Goal: Information Seeking & Learning: Learn about a topic

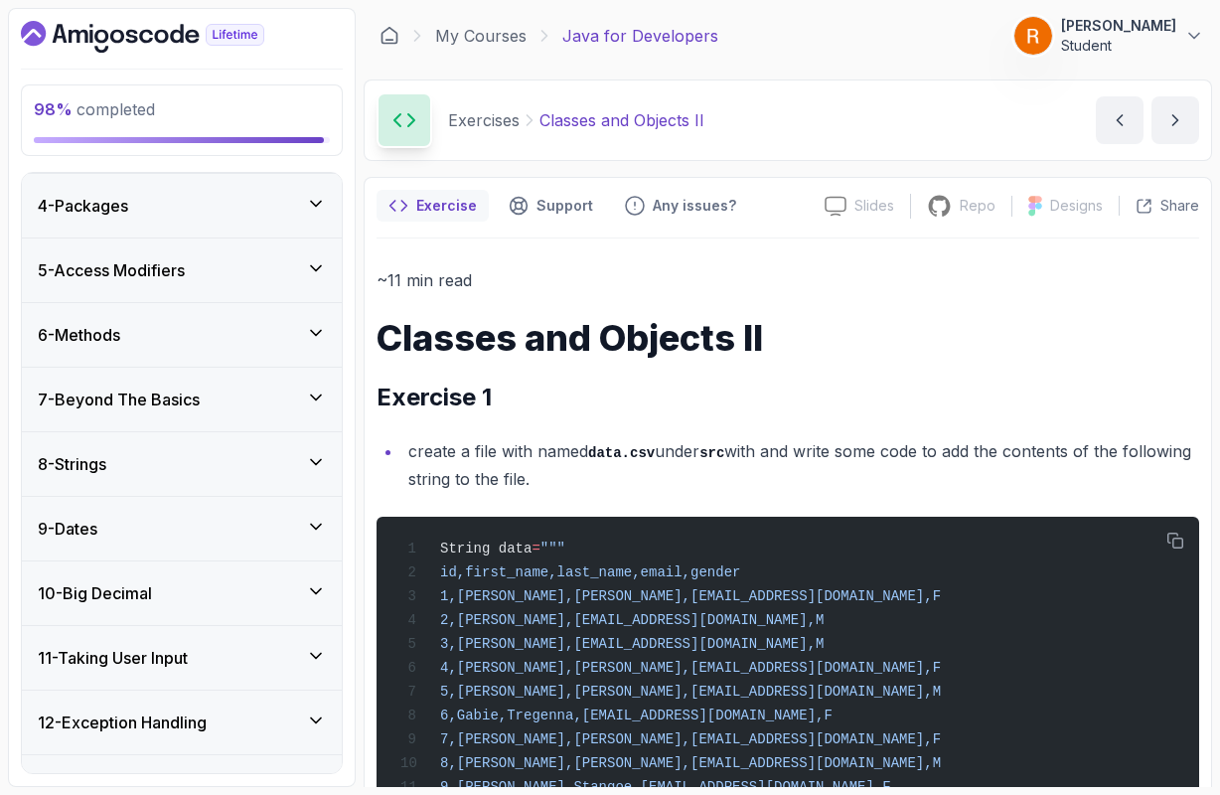
scroll to position [6, 0]
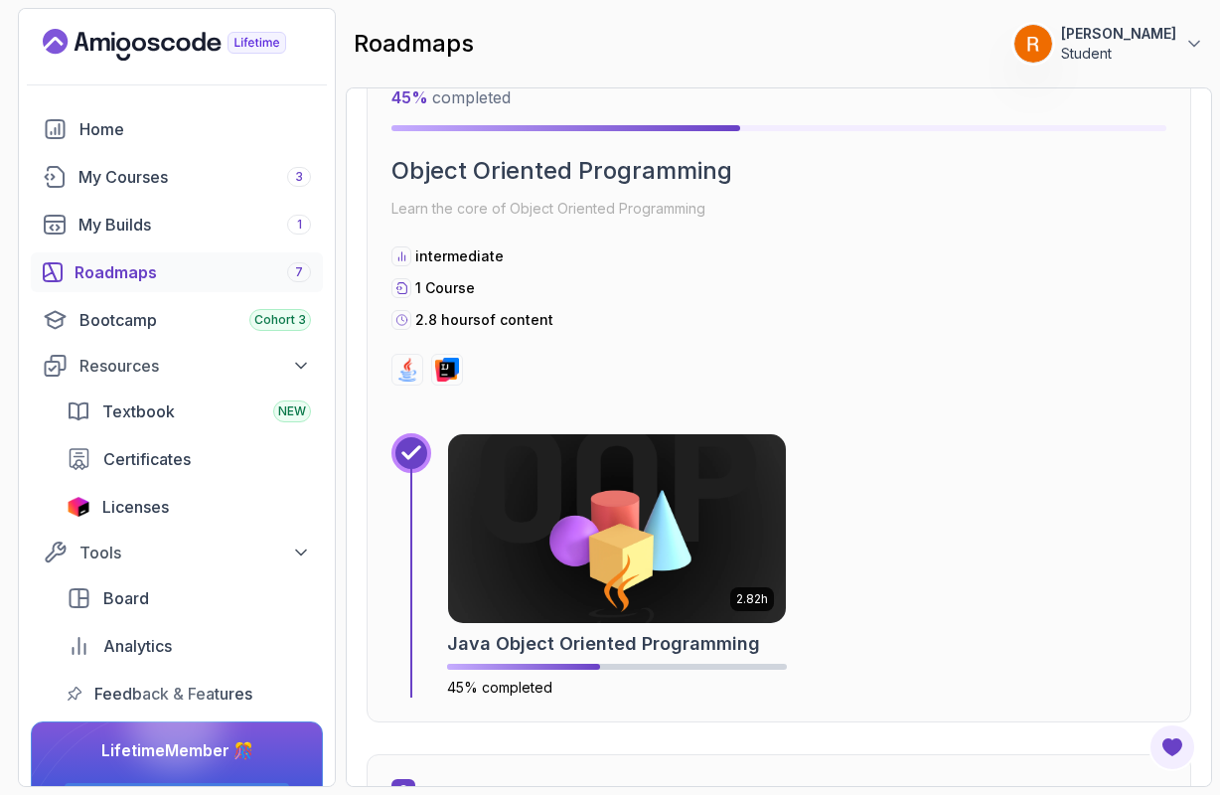
scroll to position [3564, 0]
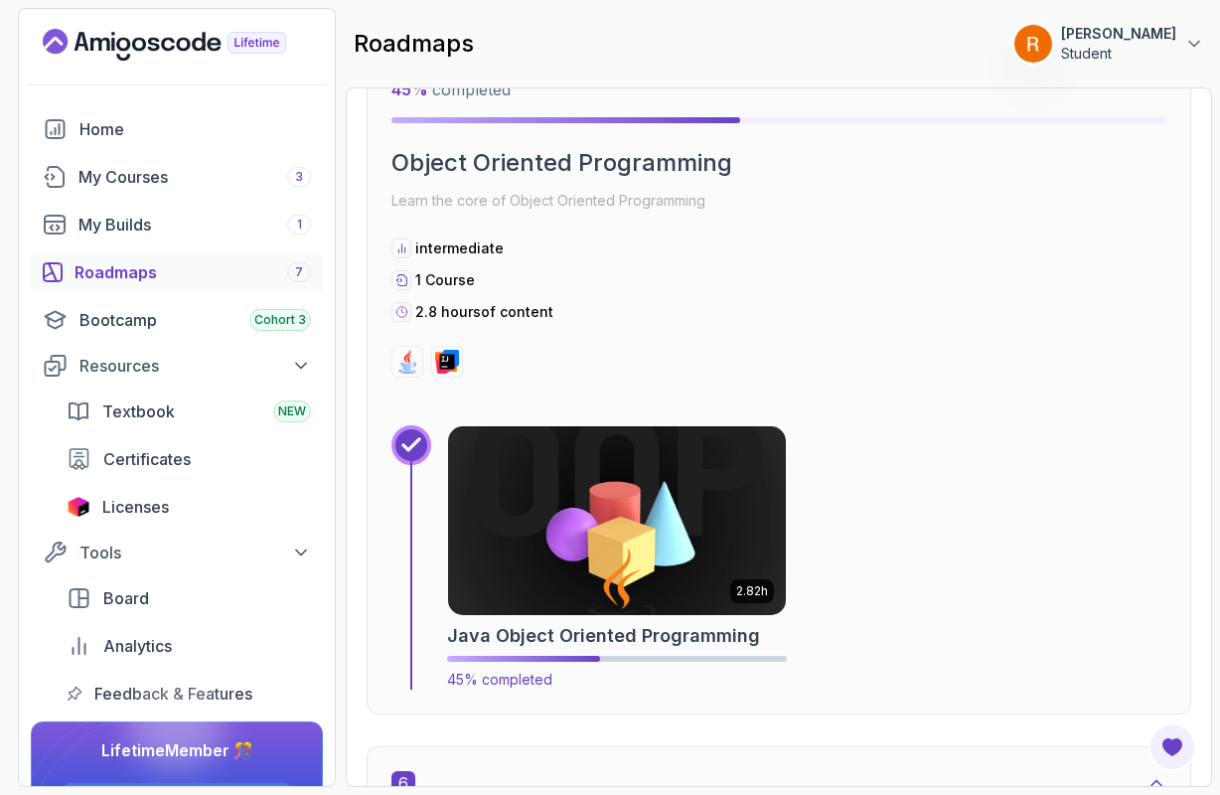
click at [535, 512] on img at bounding box center [617, 520] width 355 height 199
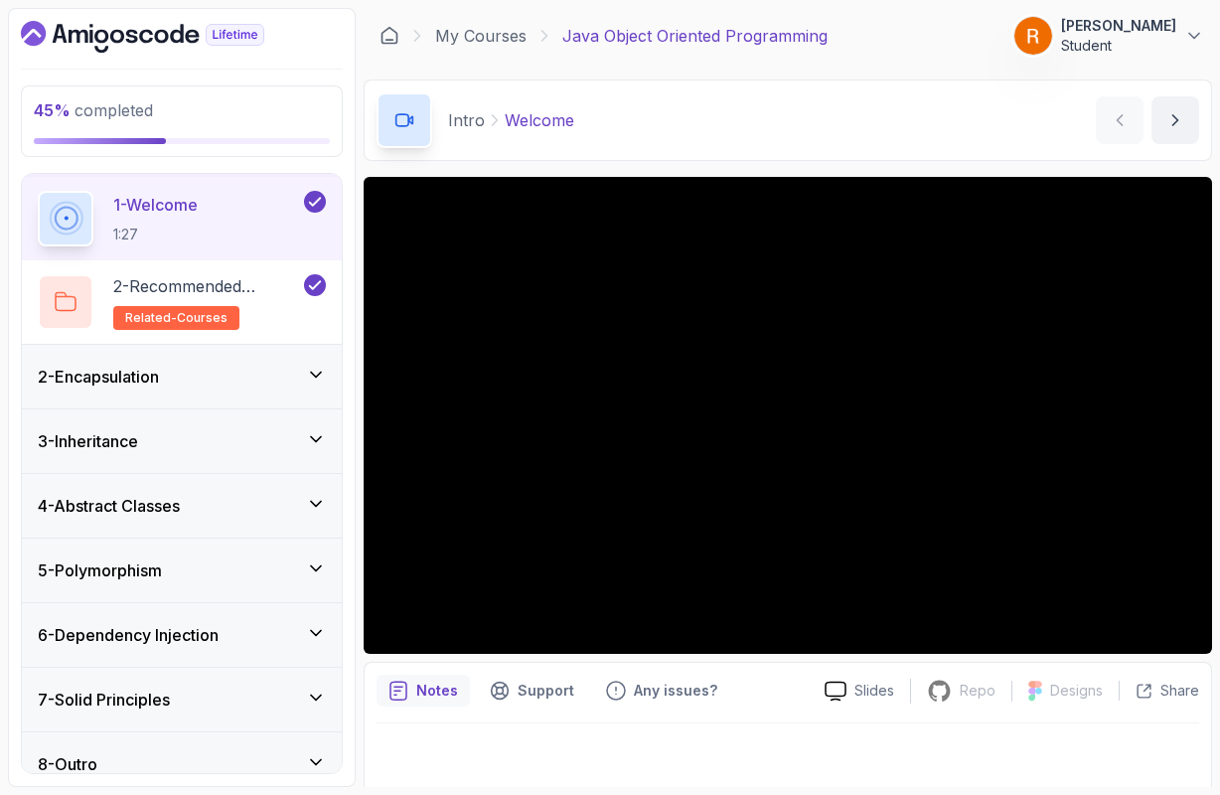
scroll to position [63, 0]
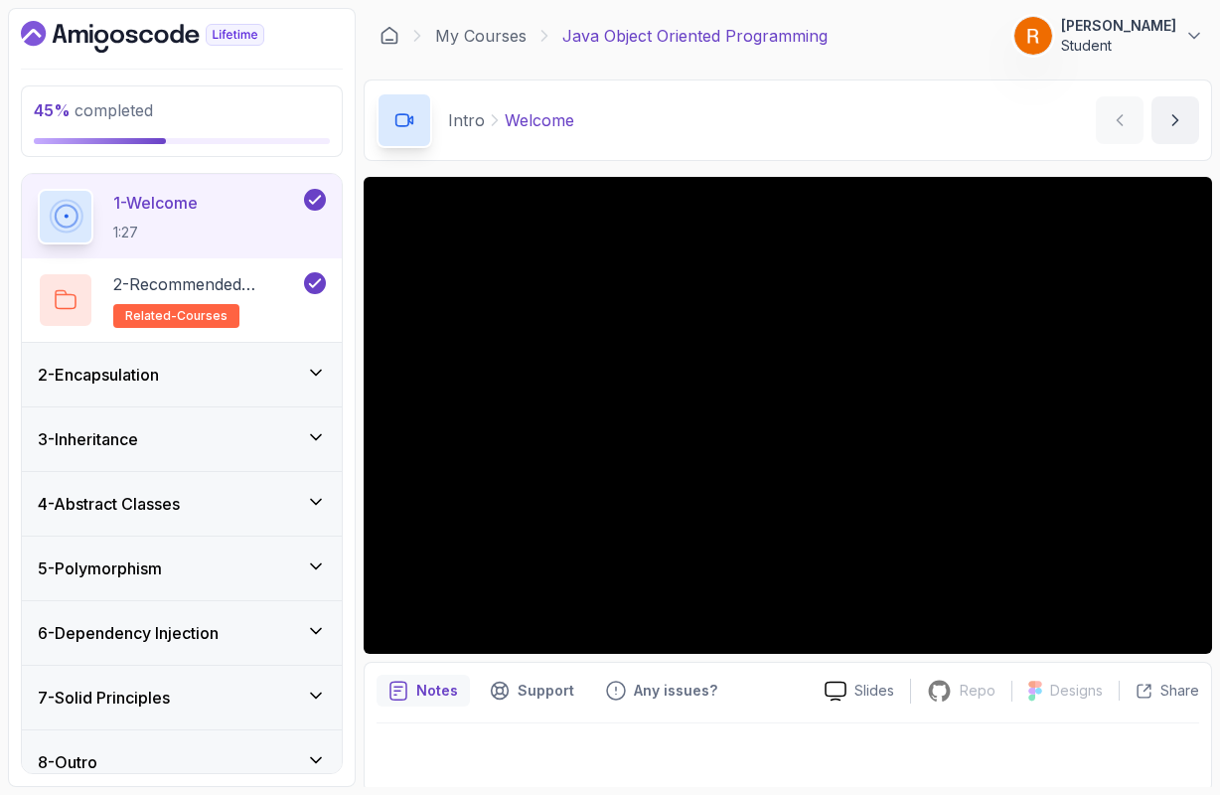
click at [315, 563] on icon at bounding box center [316, 566] width 20 height 20
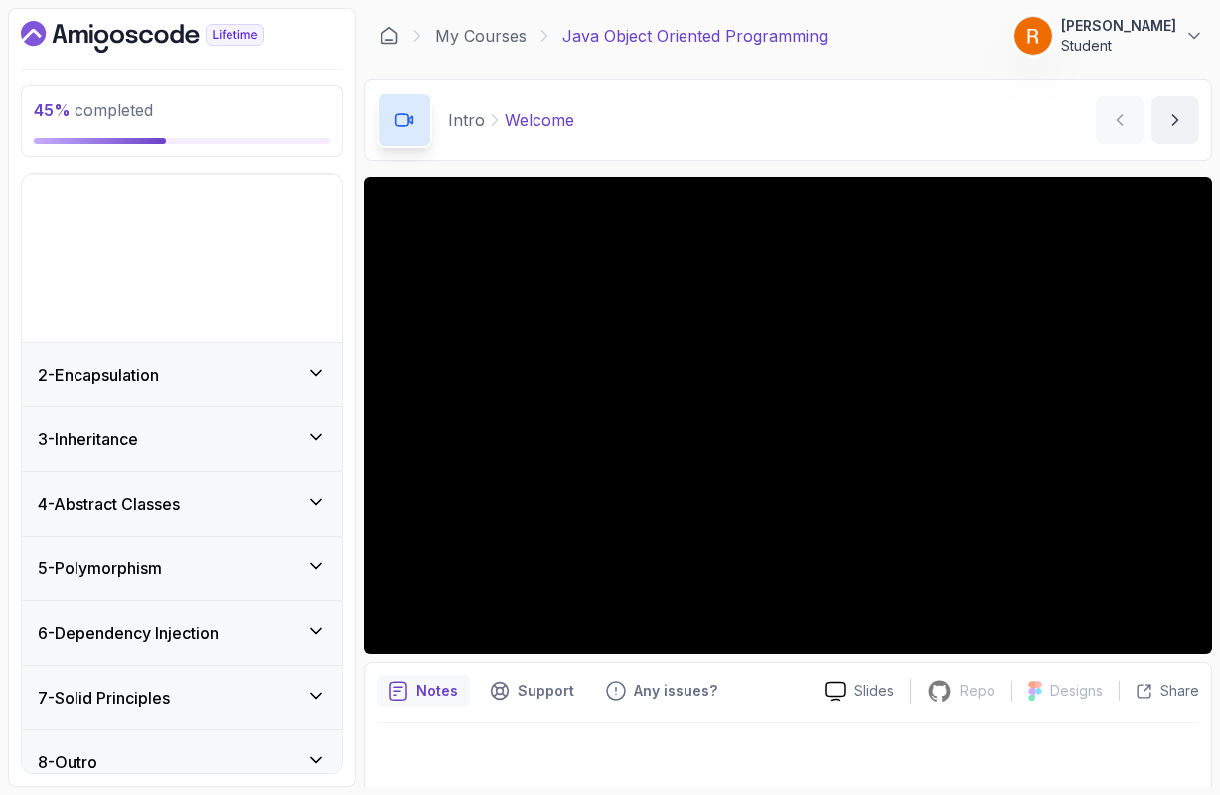
scroll to position [0, 0]
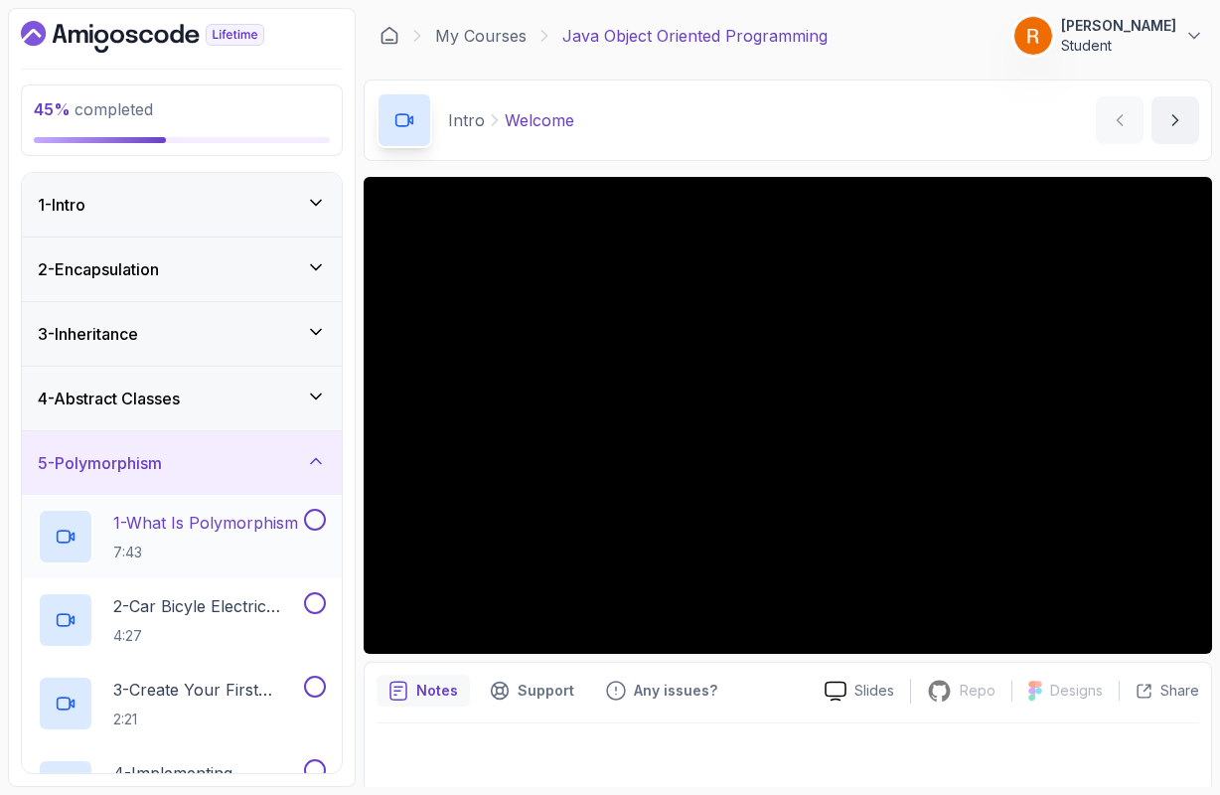
click at [278, 532] on p "1 - What Is Polymorphism" at bounding box center [205, 523] width 185 height 24
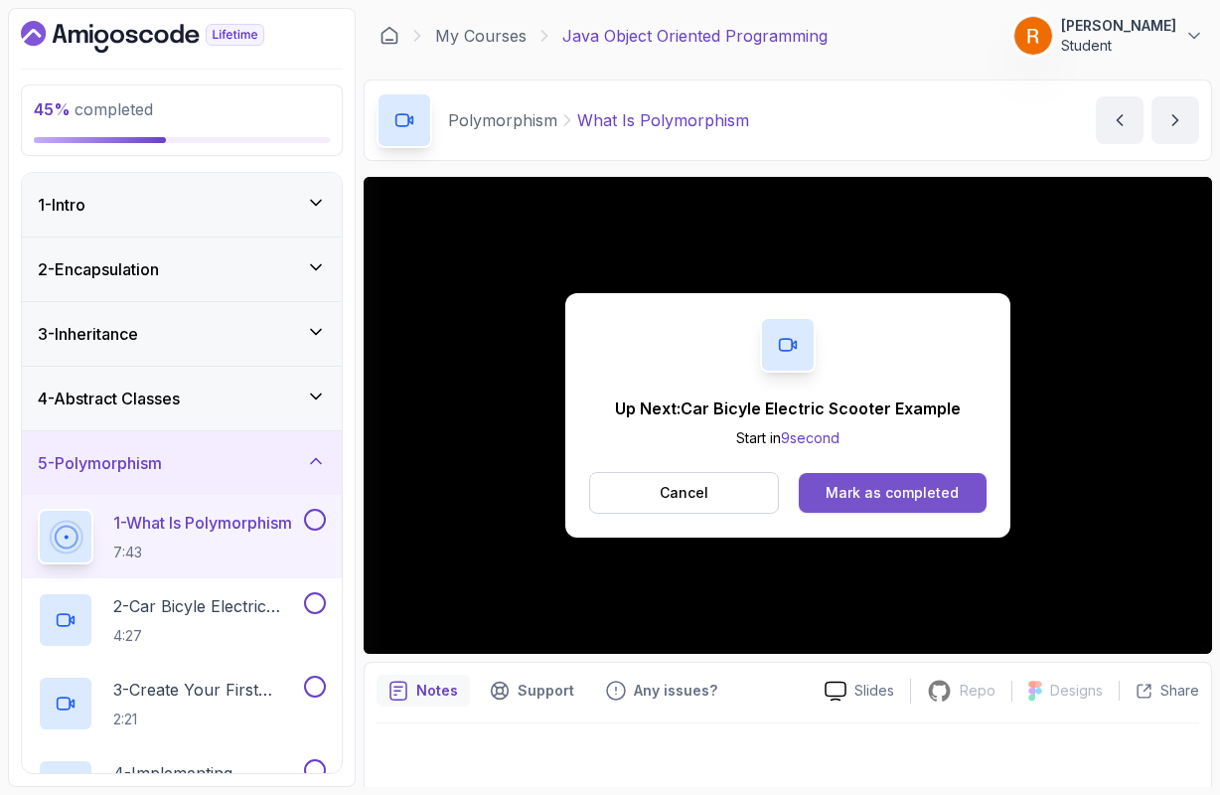
click at [864, 498] on div "Mark as completed" at bounding box center [891, 493] width 133 height 20
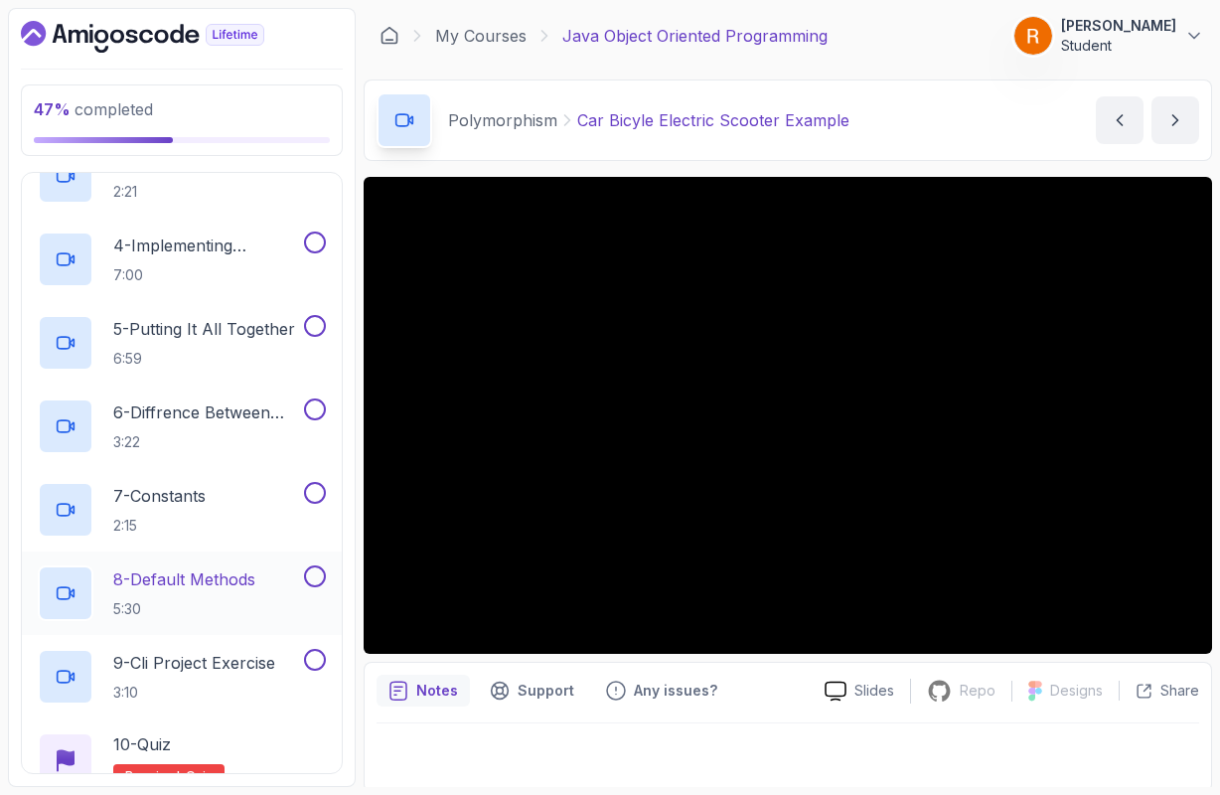
scroll to position [525, 0]
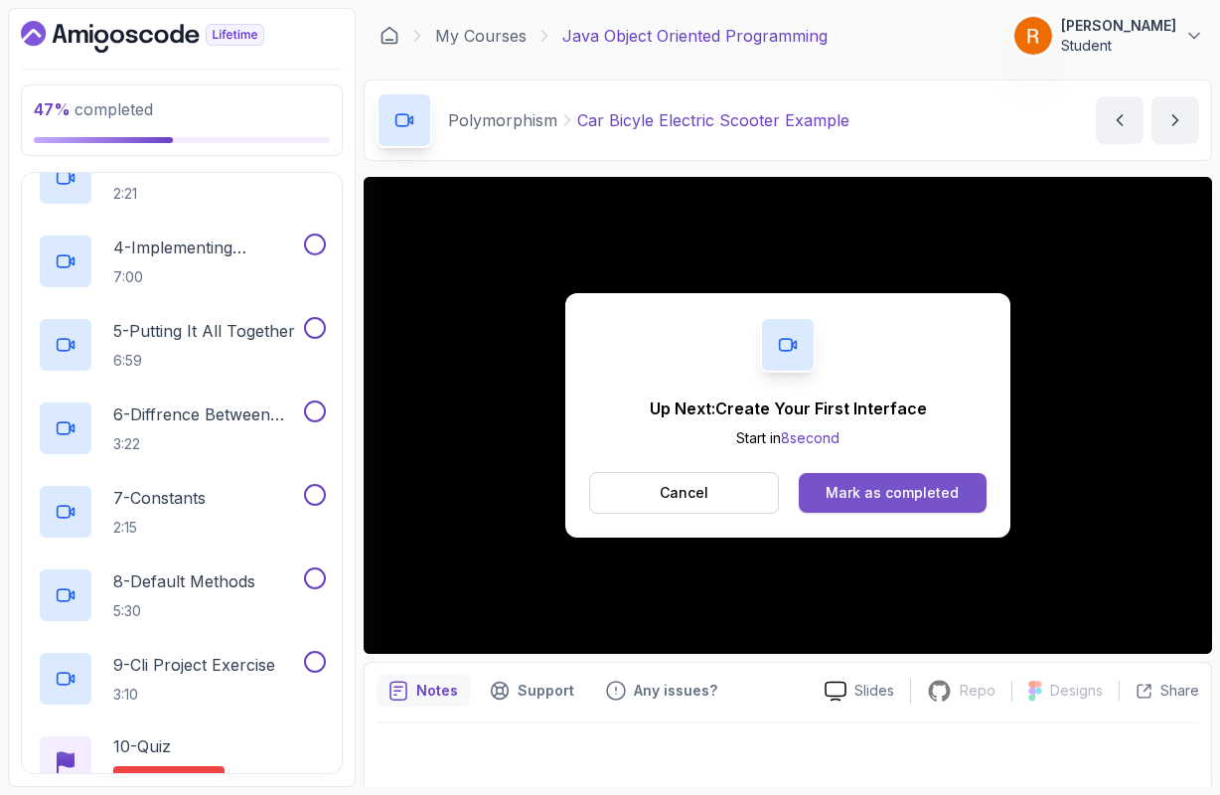
click at [912, 498] on div "Mark as completed" at bounding box center [891, 493] width 133 height 20
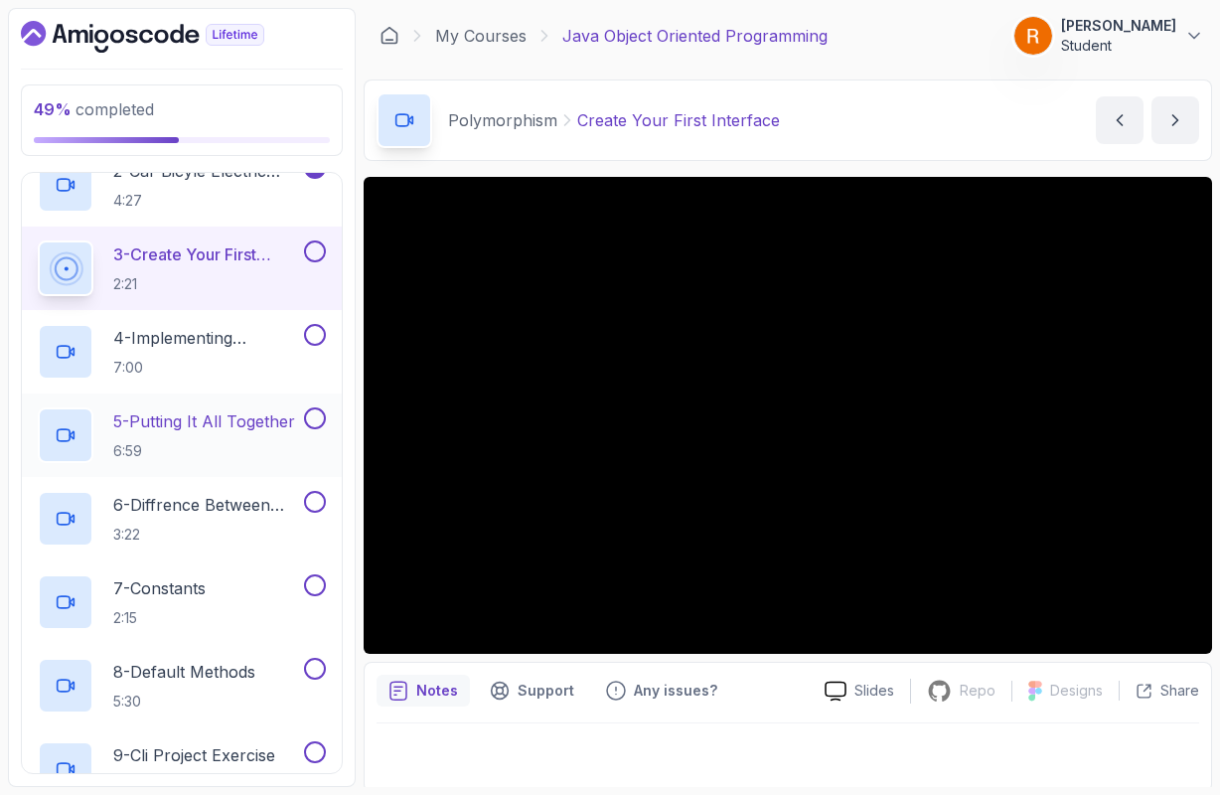
scroll to position [444, 0]
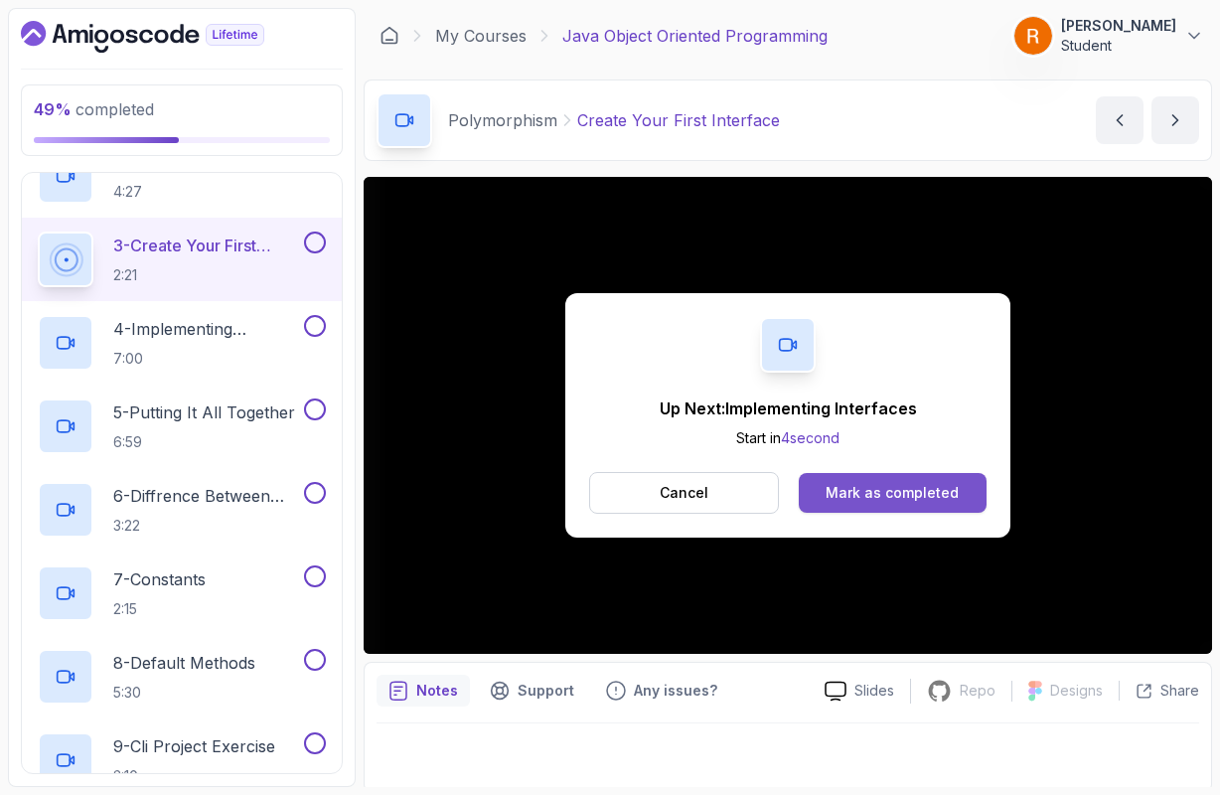
click at [918, 510] on button "Mark as completed" at bounding box center [893, 493] width 188 height 40
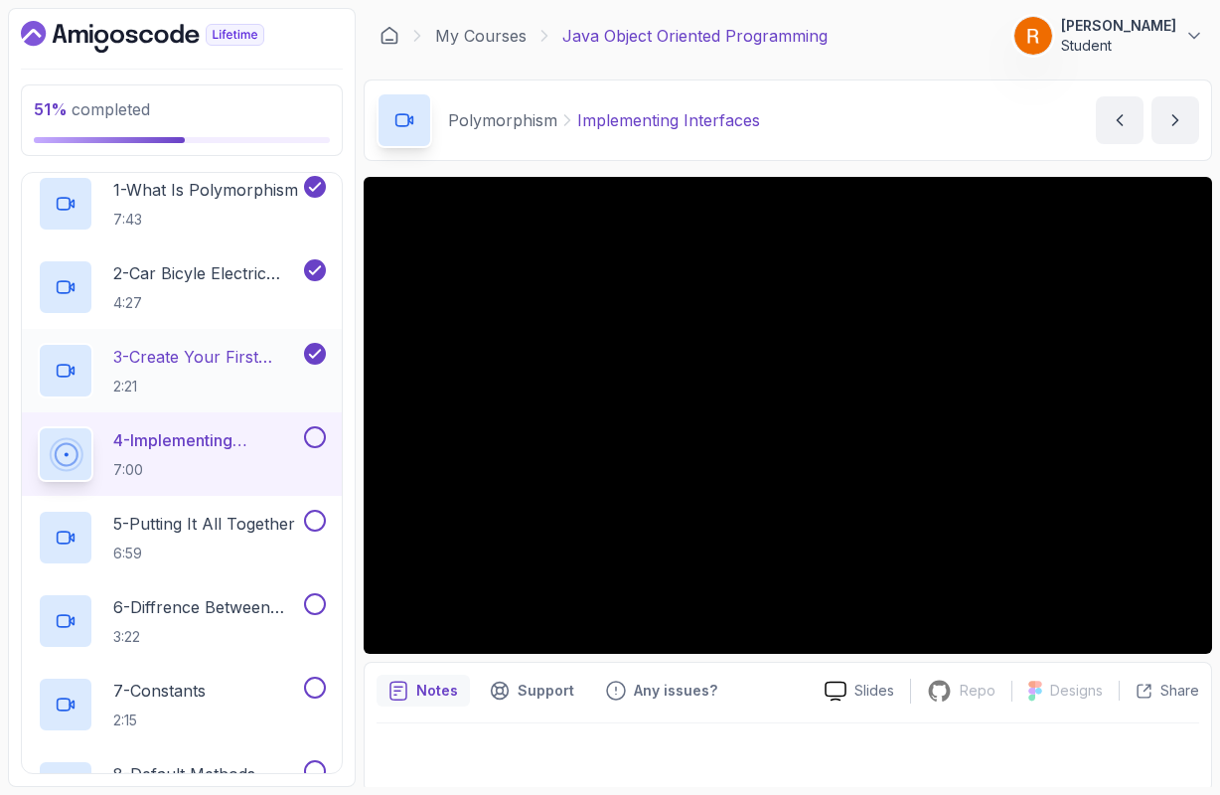
scroll to position [344, 0]
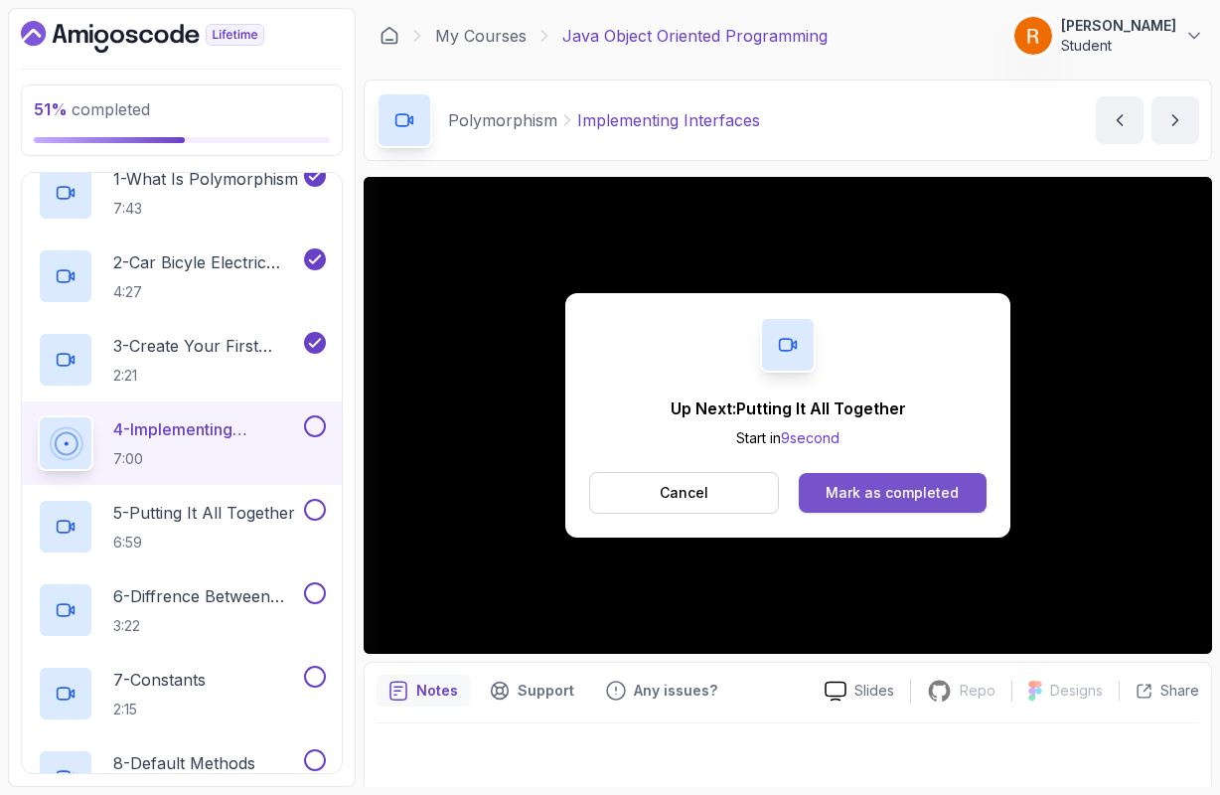
click at [979, 502] on button "Mark as completed" at bounding box center [893, 493] width 188 height 40
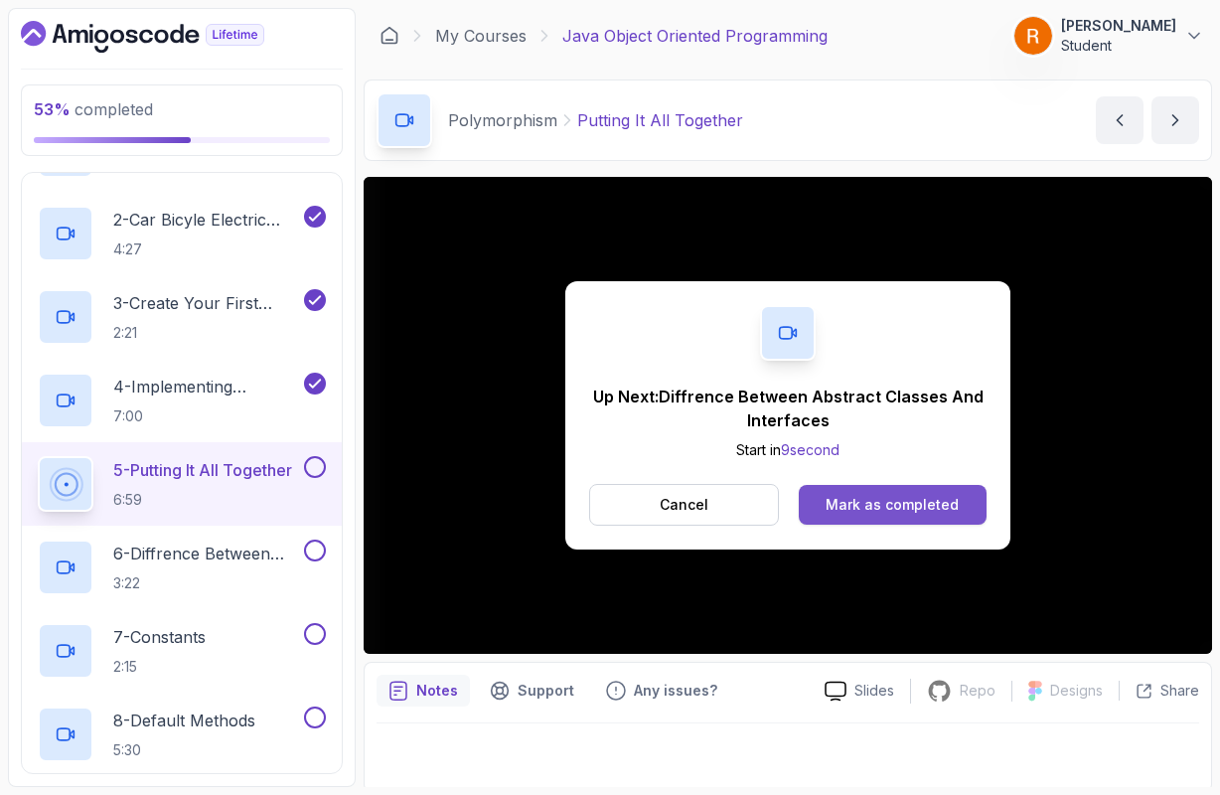
click at [968, 512] on button "Mark as completed" at bounding box center [893, 505] width 188 height 40
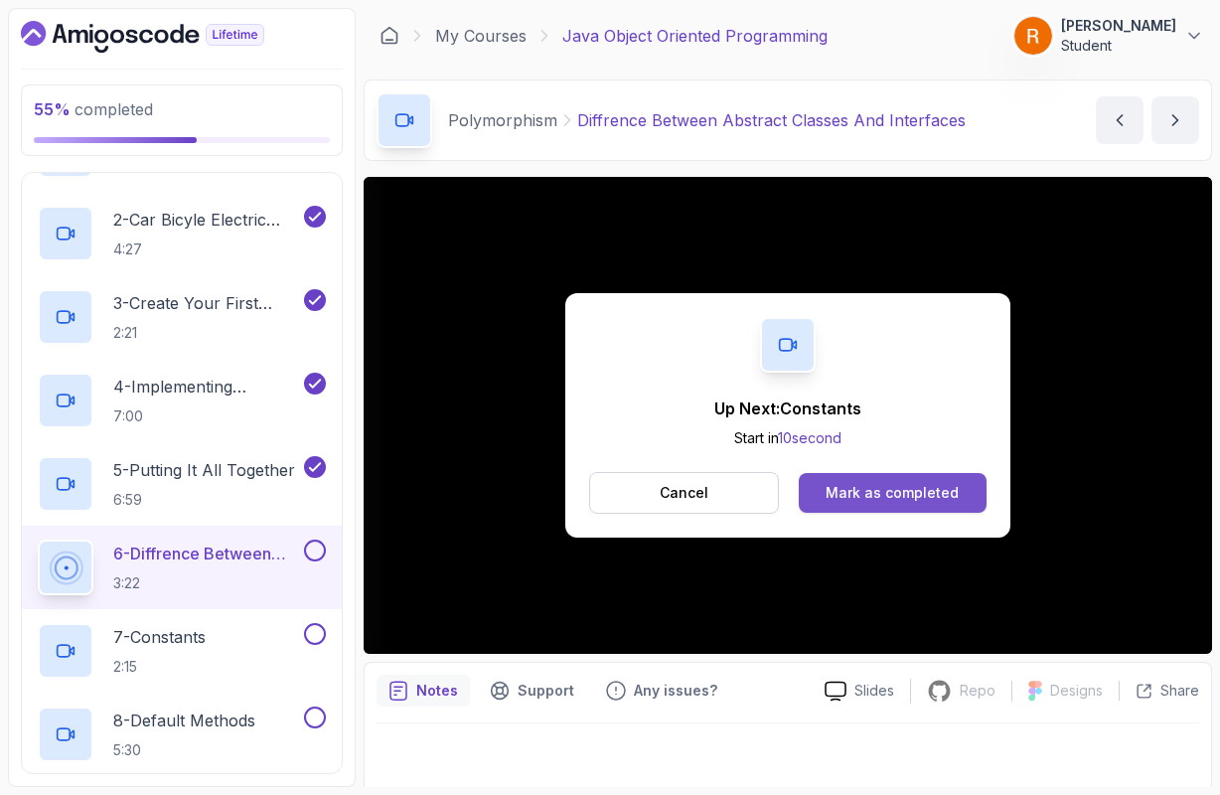
click at [929, 490] on div "Mark as completed" at bounding box center [891, 493] width 133 height 20
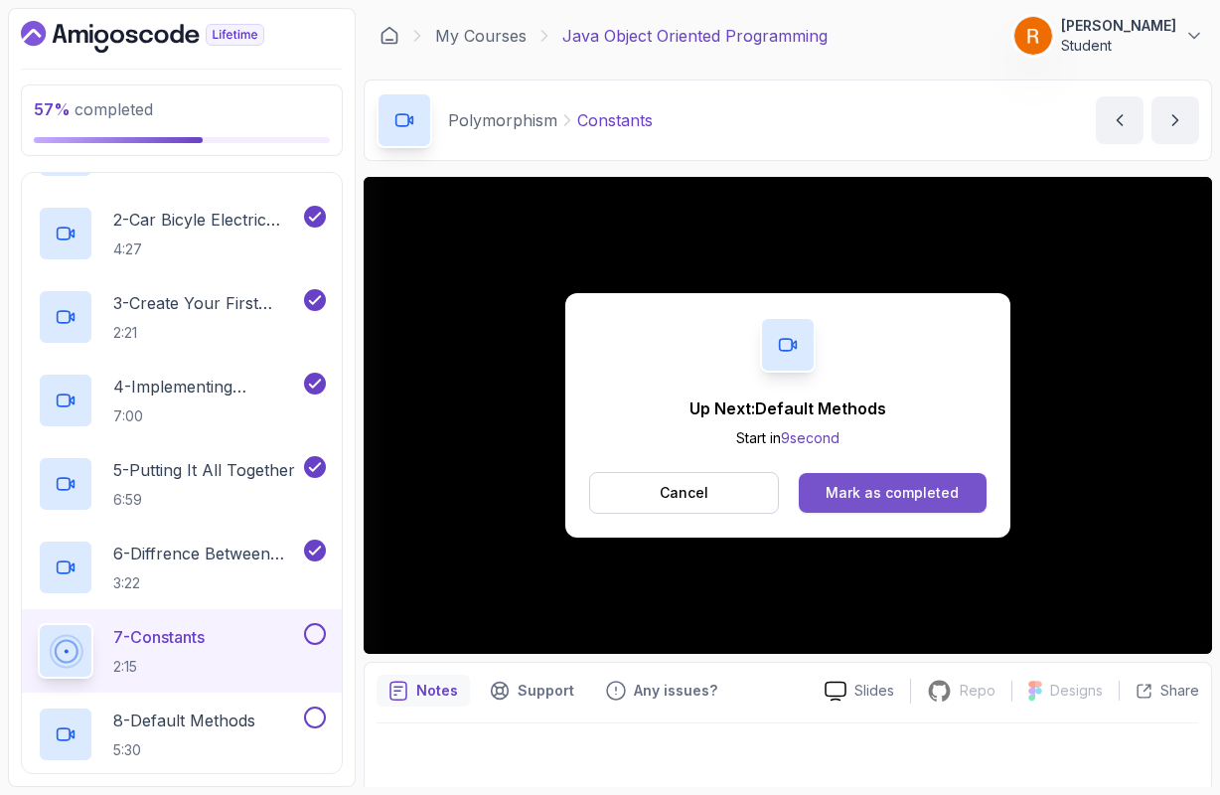
click at [877, 490] on div "Mark as completed" at bounding box center [891, 493] width 133 height 20
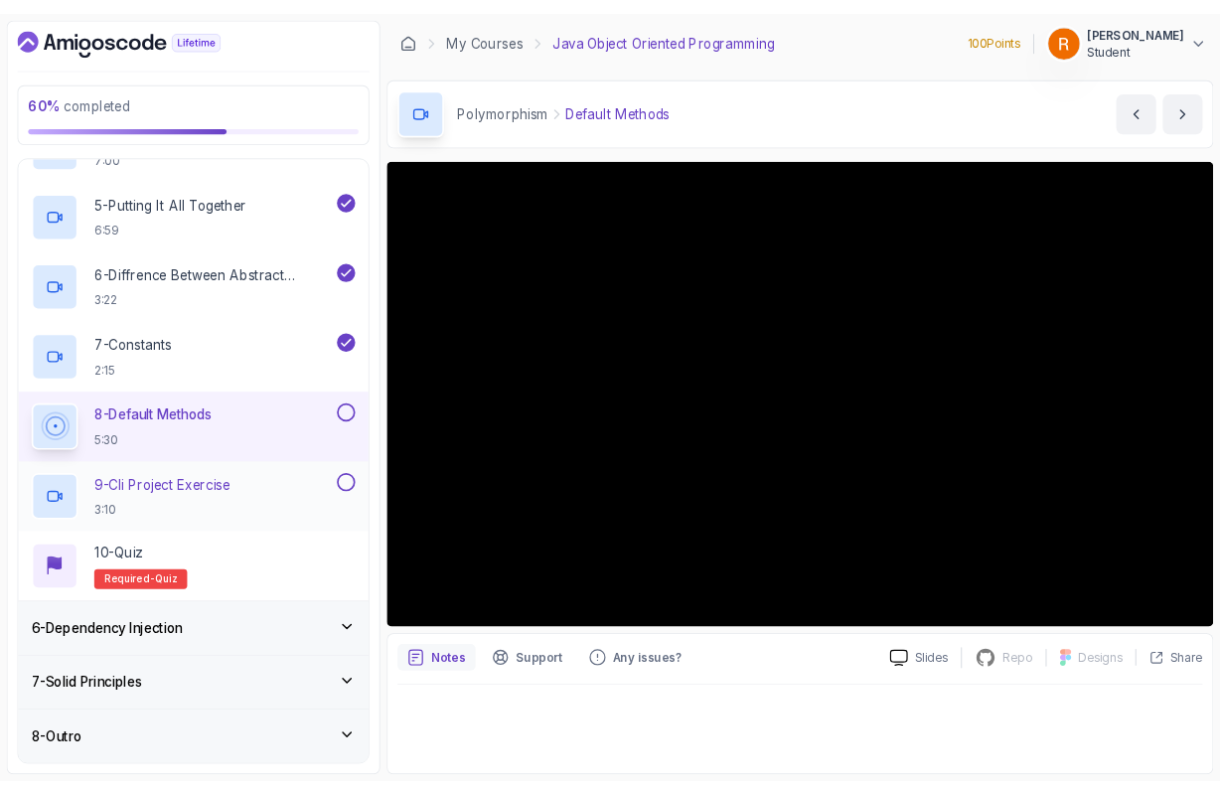
scroll to position [628, 0]
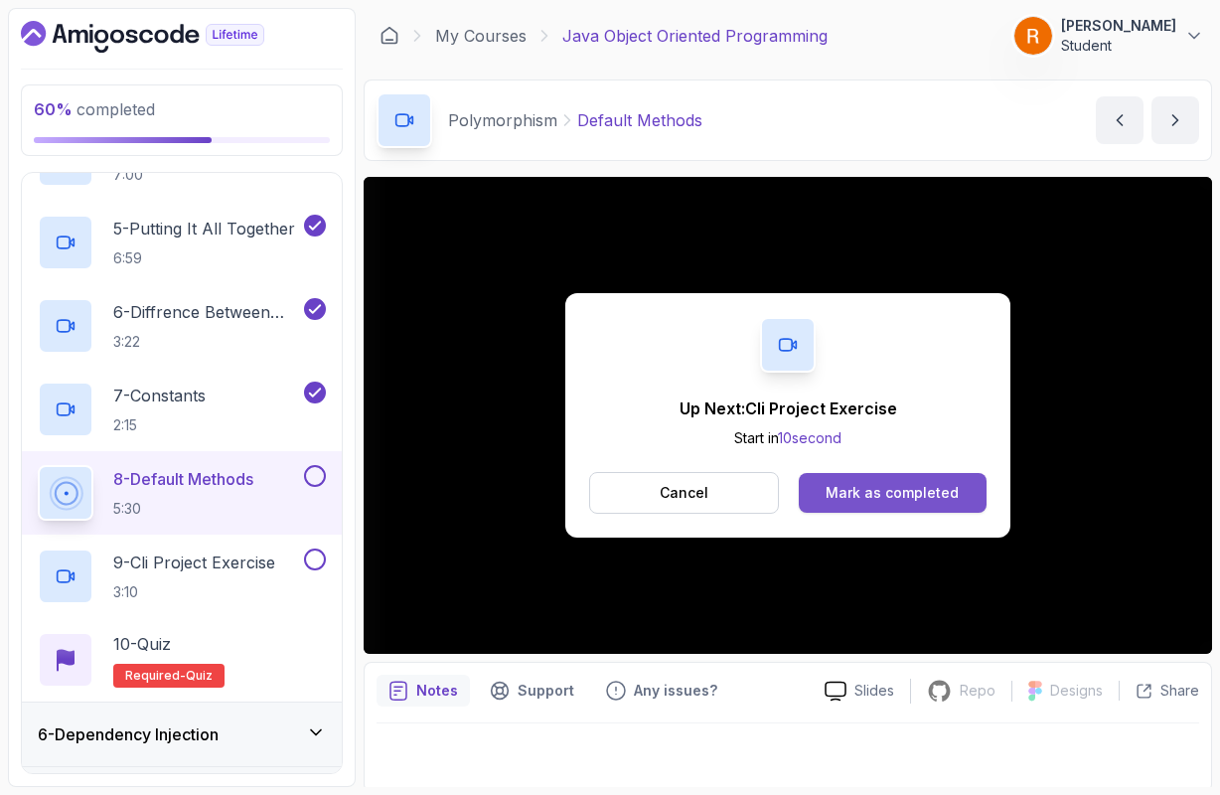
click at [922, 493] on div "Mark as completed" at bounding box center [891, 493] width 133 height 20
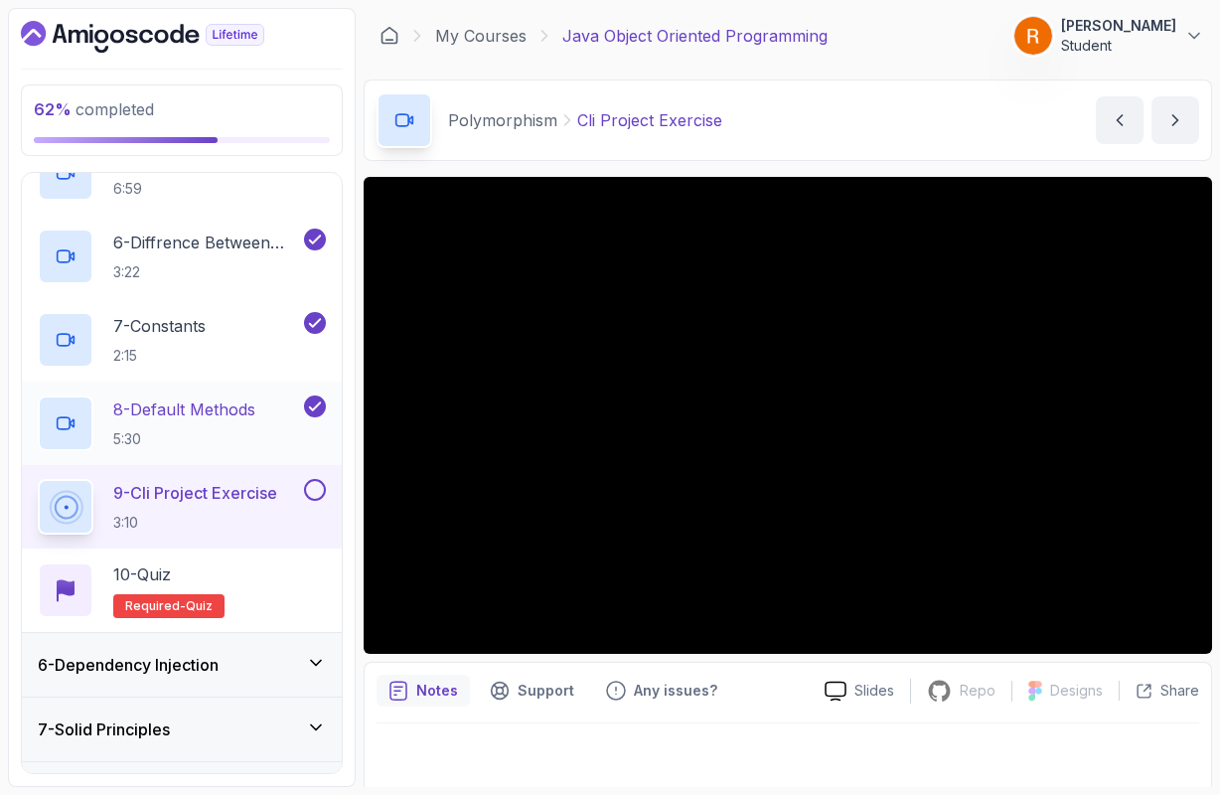
scroll to position [702, 0]
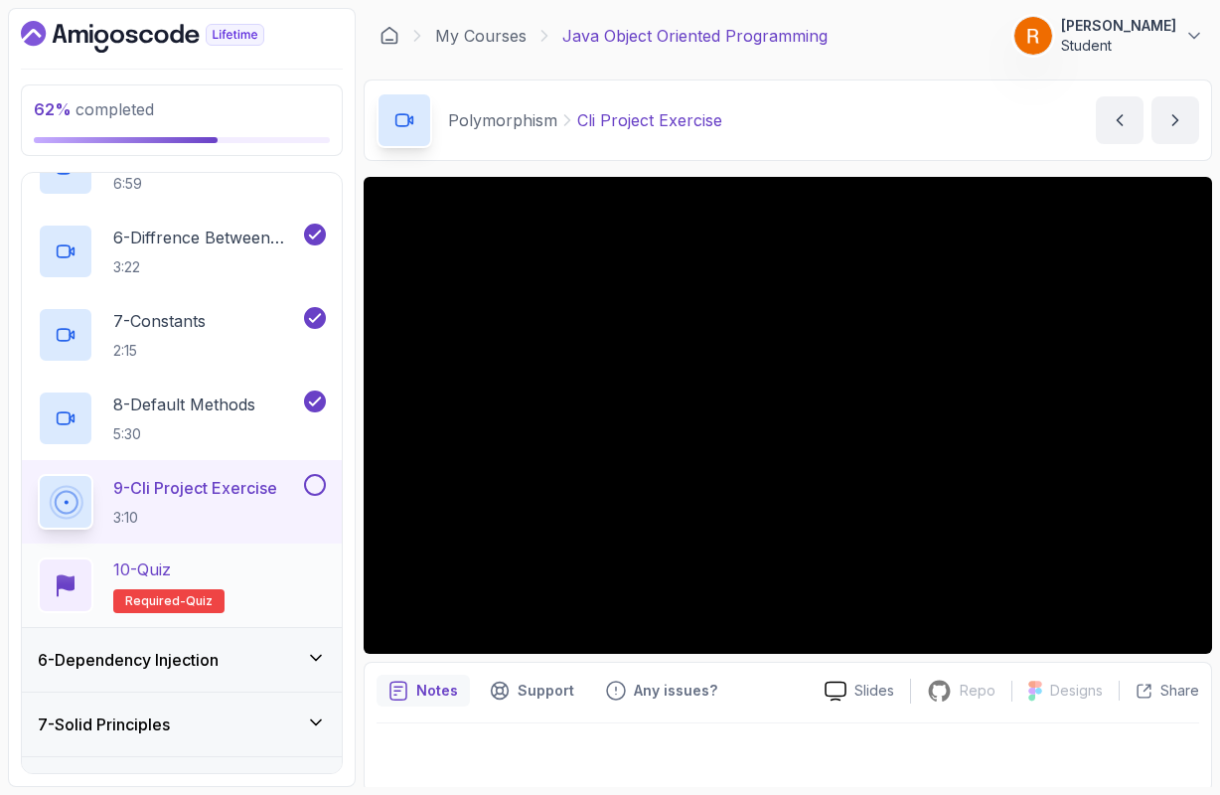
click at [171, 571] on p "10 - Quiz" at bounding box center [142, 569] width 58 height 24
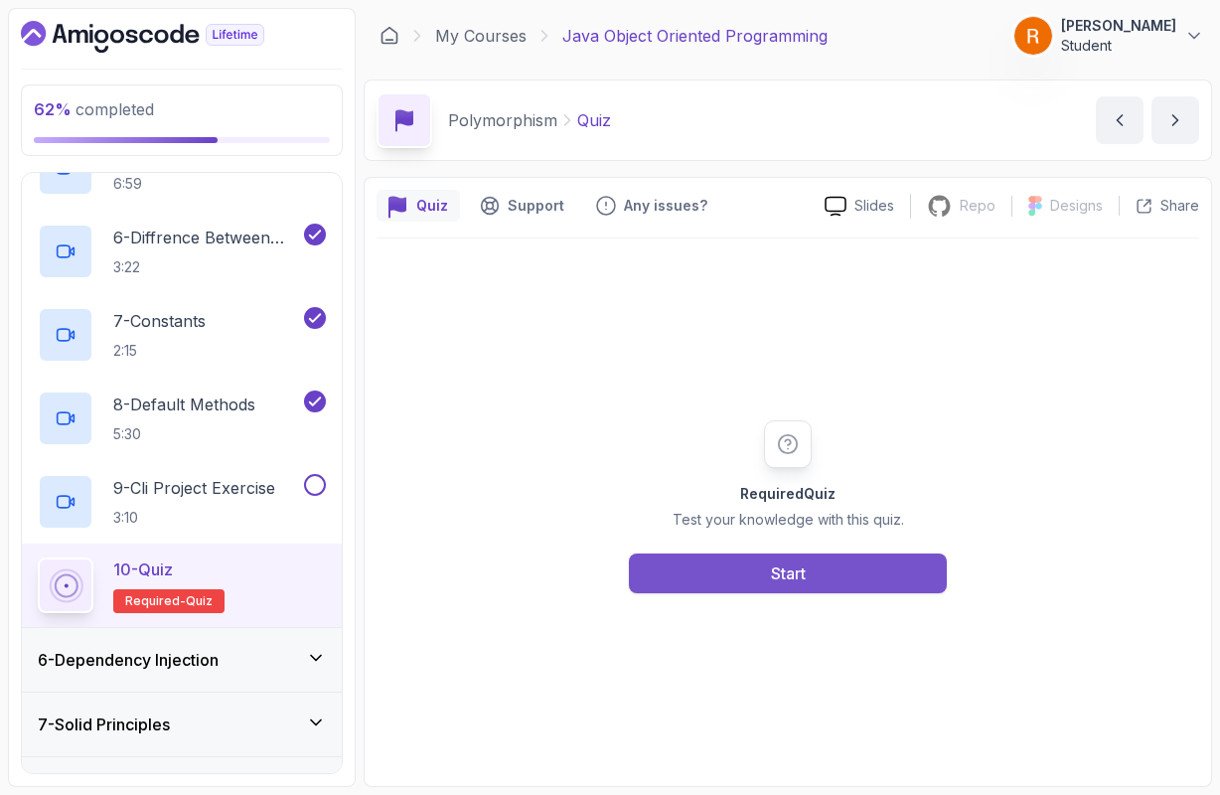
click at [772, 583] on div "Start" at bounding box center [788, 573] width 35 height 24
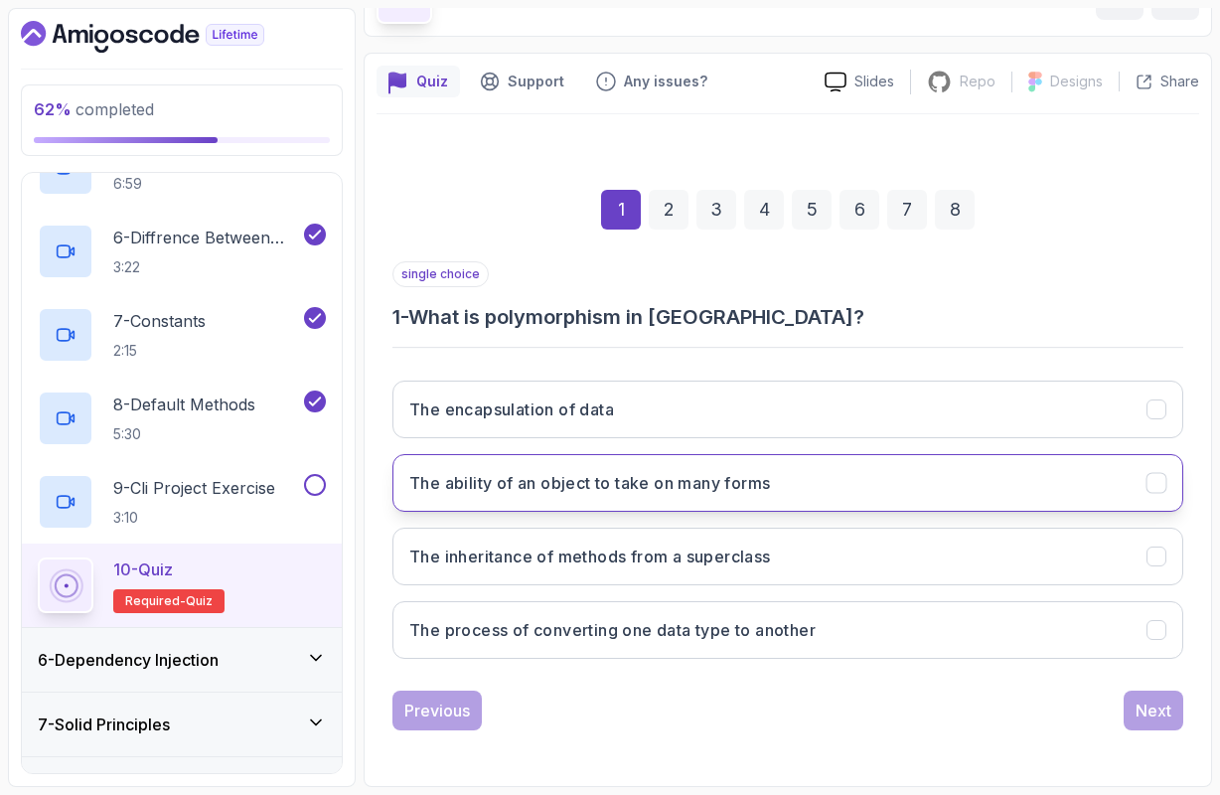
click at [586, 507] on button "The ability of an object to take on many forms" at bounding box center [787, 483] width 791 height 58
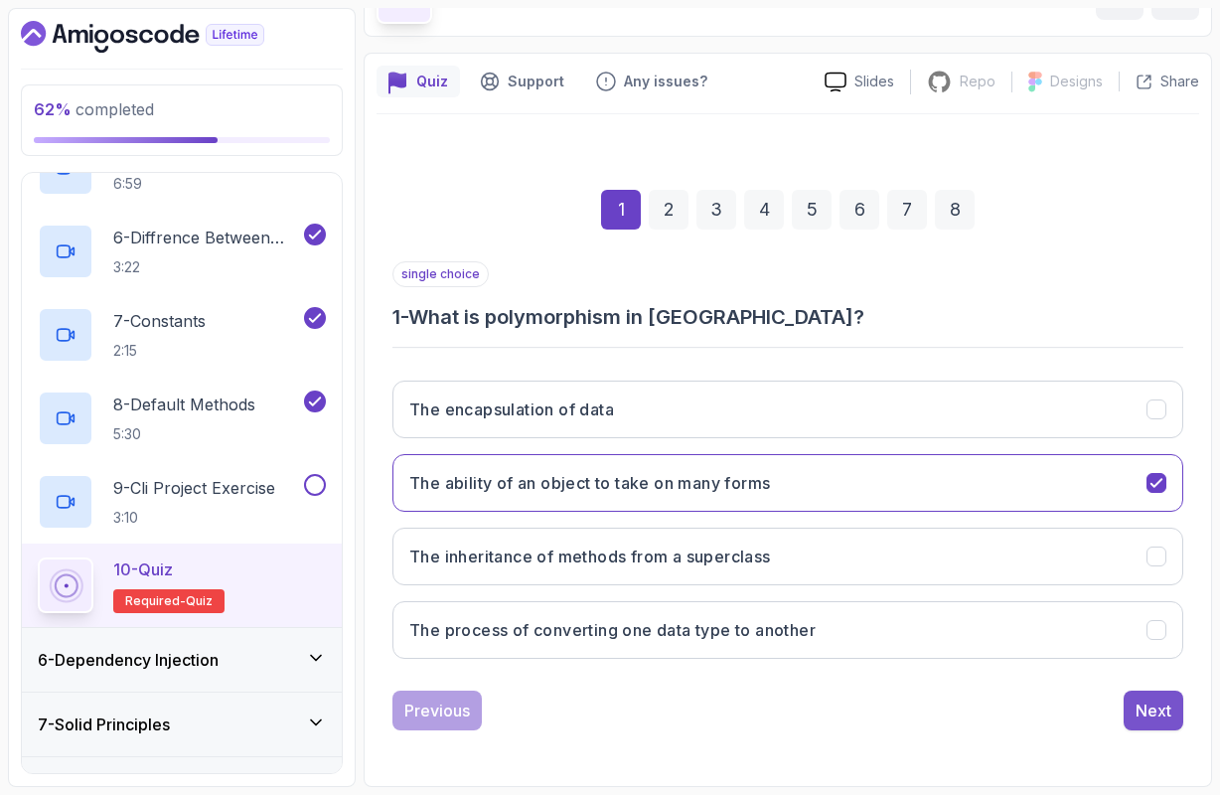
click at [1174, 708] on button "Next" at bounding box center [1153, 710] width 60 height 40
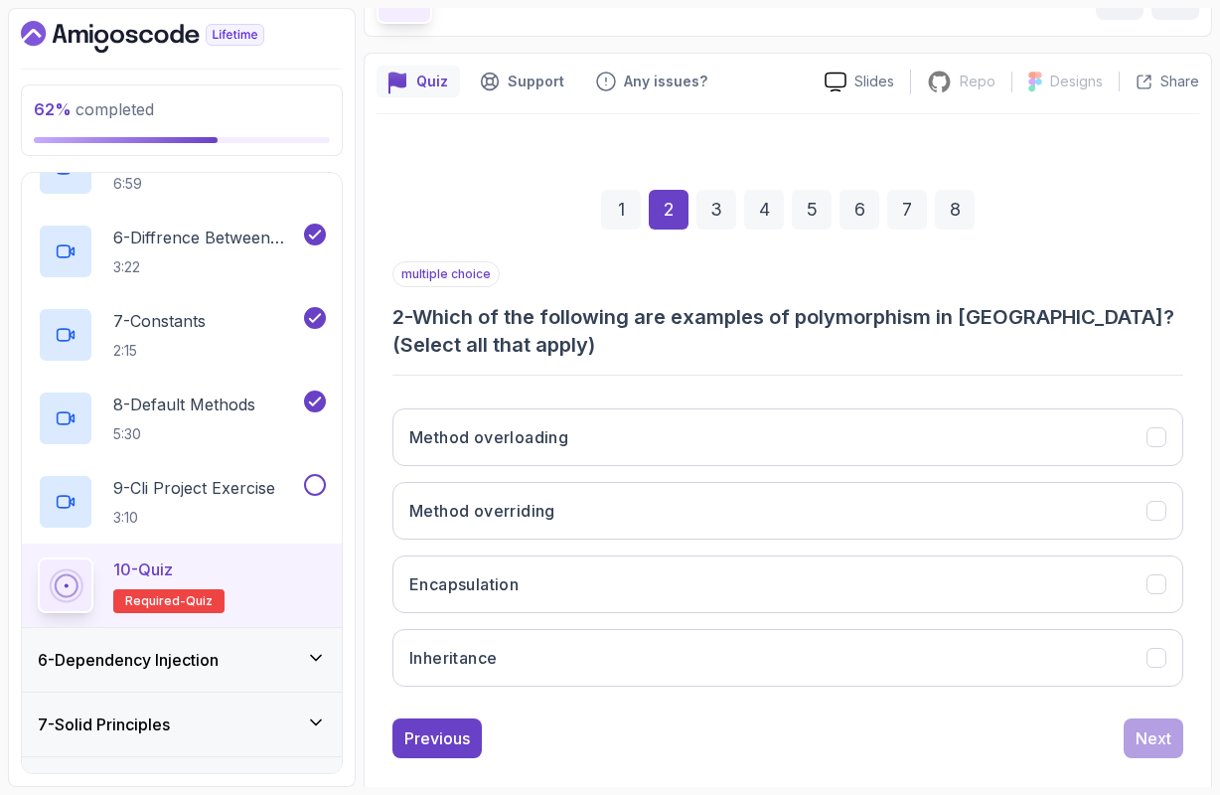
click at [868, 317] on h3 "2 - Which of the following are examples of polymorphism in [GEOGRAPHIC_DATA]? (…" at bounding box center [787, 331] width 791 height 56
click at [986, 323] on h3 "2 - Which of the following are examples of polymorphism in [GEOGRAPHIC_DATA]? (…" at bounding box center [787, 331] width 791 height 56
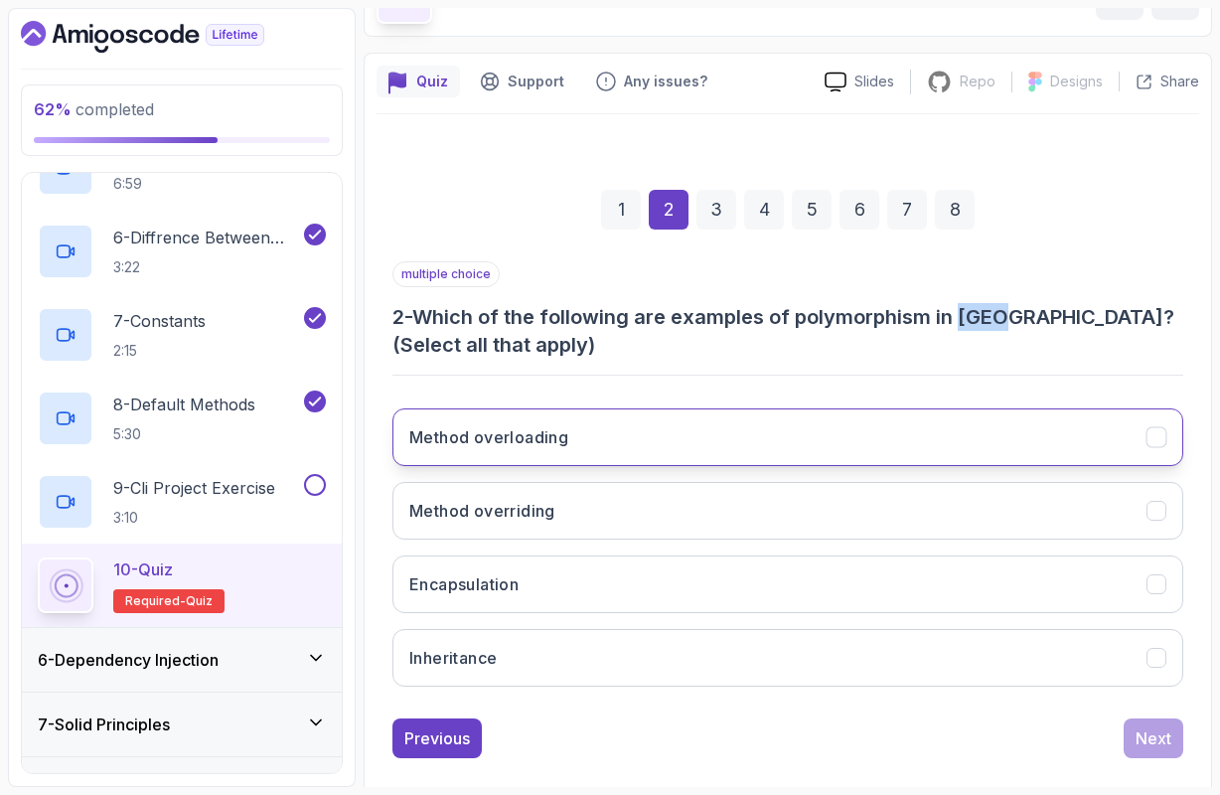
click at [556, 441] on h3 "Method overloading" at bounding box center [488, 437] width 159 height 24
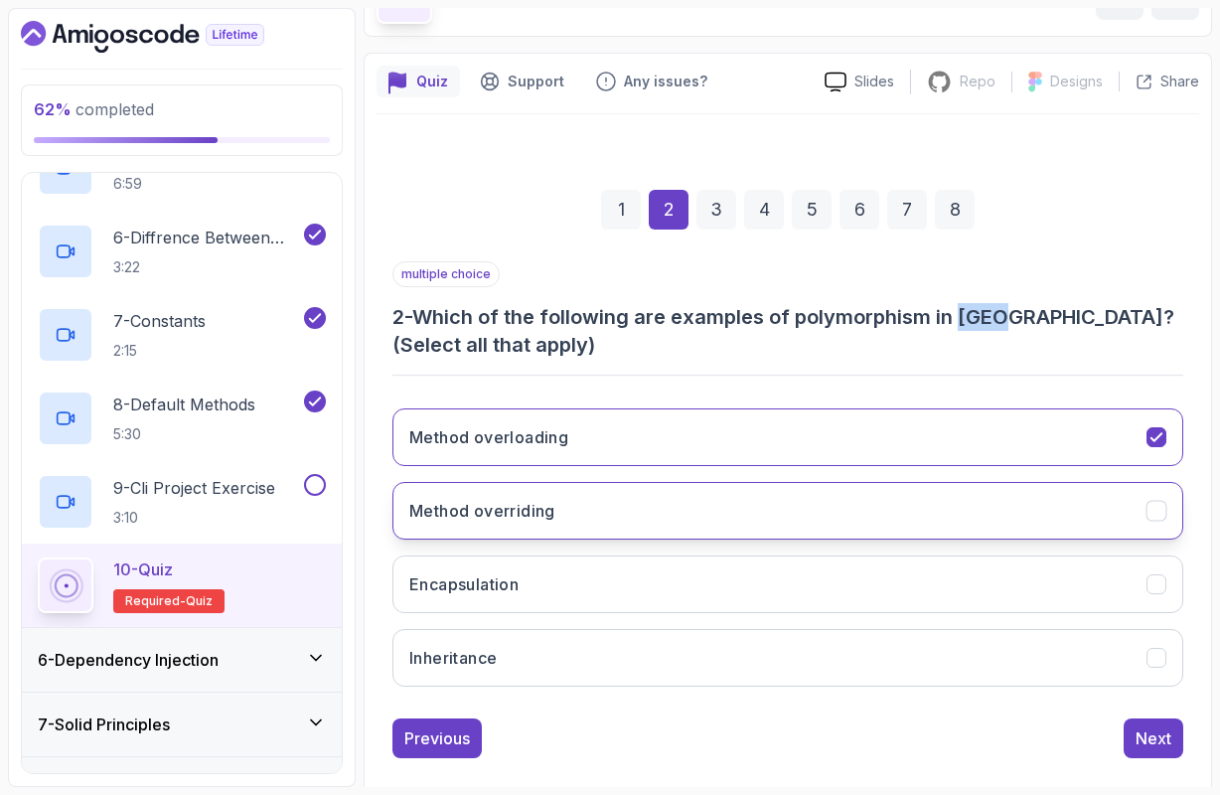
click at [532, 518] on h3 "Method overriding" at bounding box center [482, 511] width 146 height 24
click at [1163, 738] on div "Next" at bounding box center [1153, 738] width 36 height 24
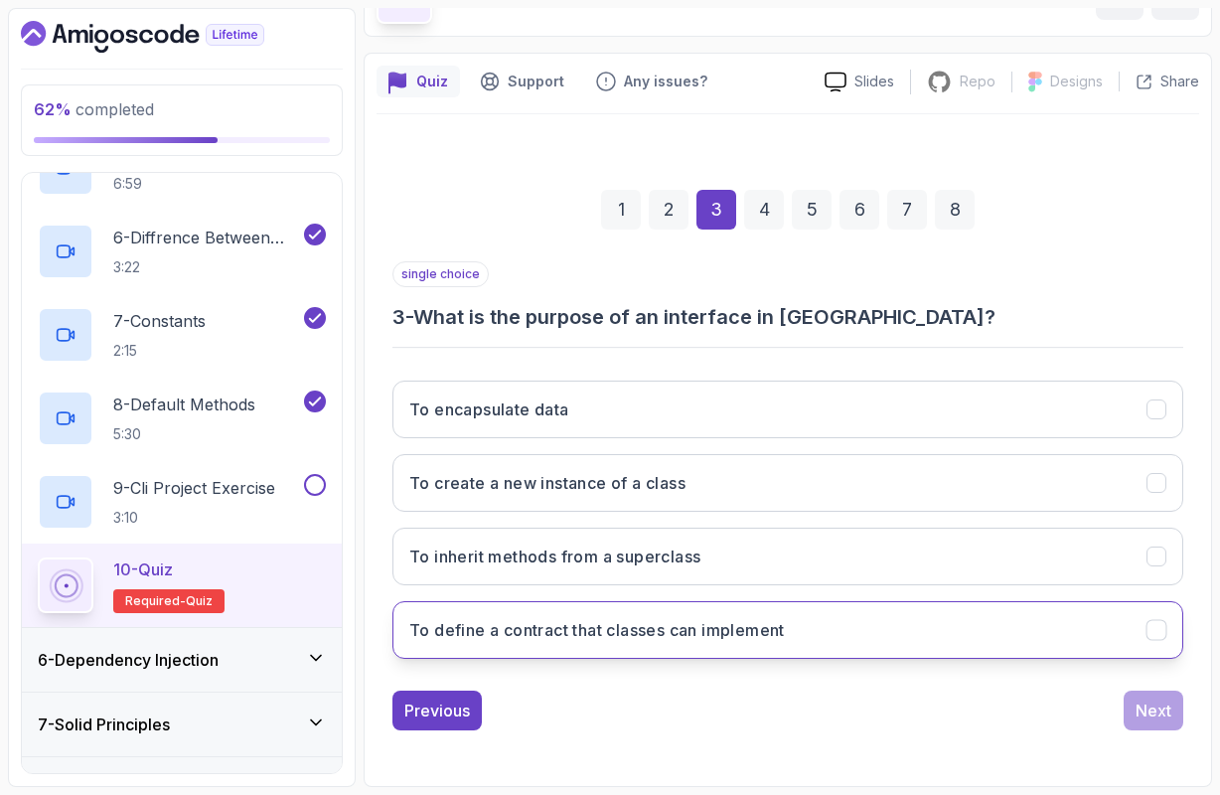
click at [550, 638] on h3 "To define a contract that classes can implement" at bounding box center [596, 630] width 375 height 24
click at [1171, 712] on button "Next" at bounding box center [1153, 710] width 60 height 40
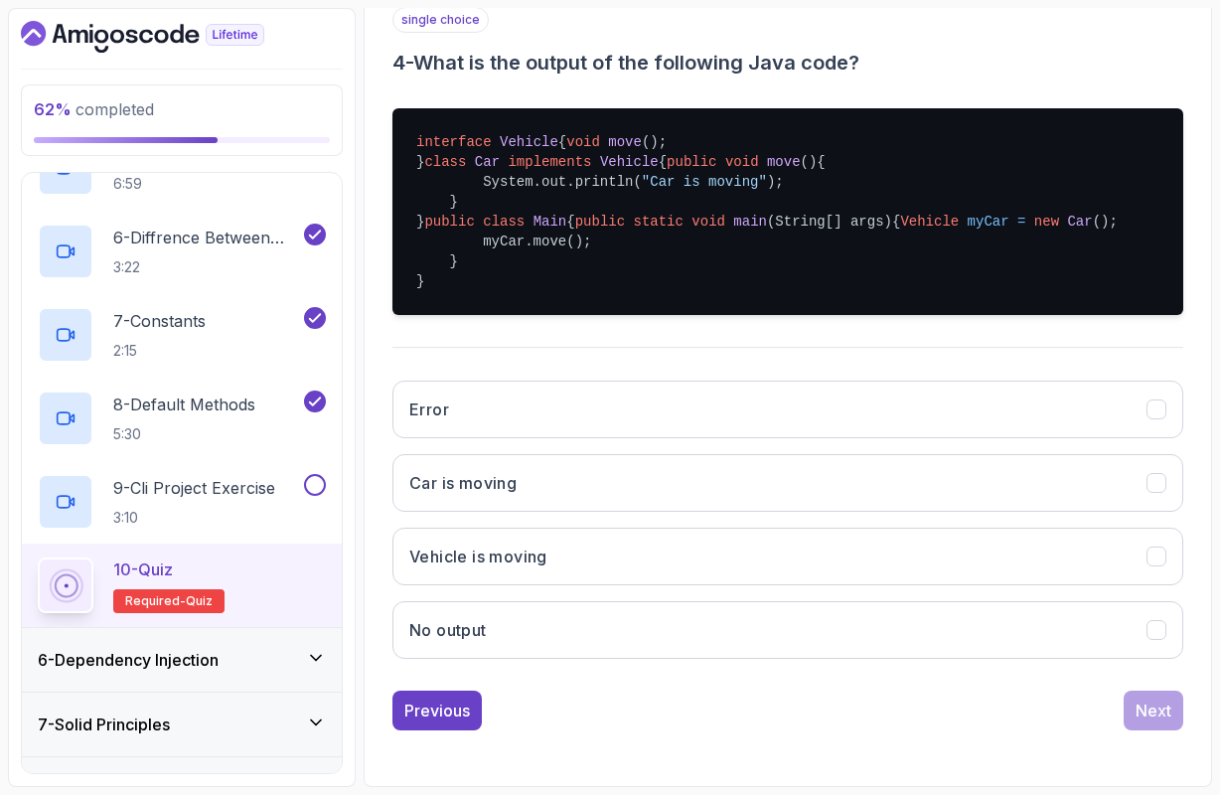
scroll to position [433, 0]
click at [548, 511] on button "Car is moving" at bounding box center [787, 483] width 791 height 58
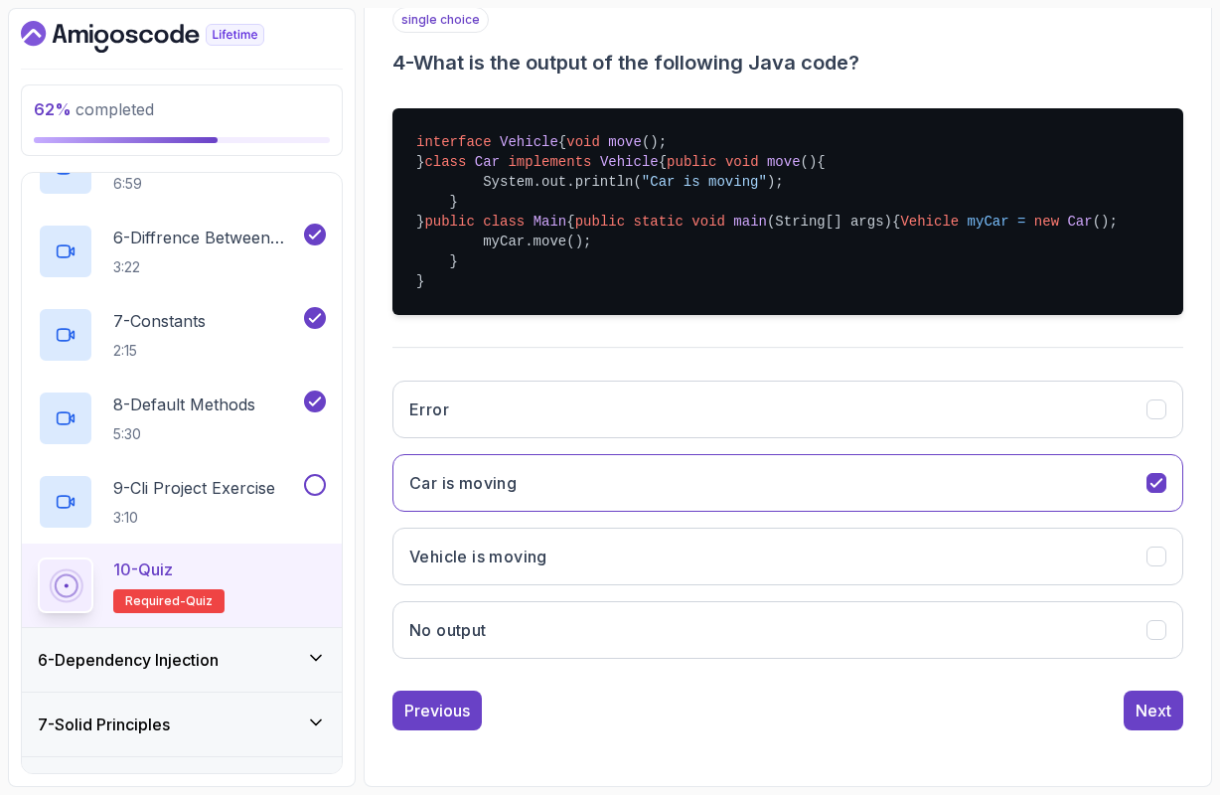
scroll to position [498, 0]
click at [1141, 702] on div "Next" at bounding box center [1153, 710] width 36 height 24
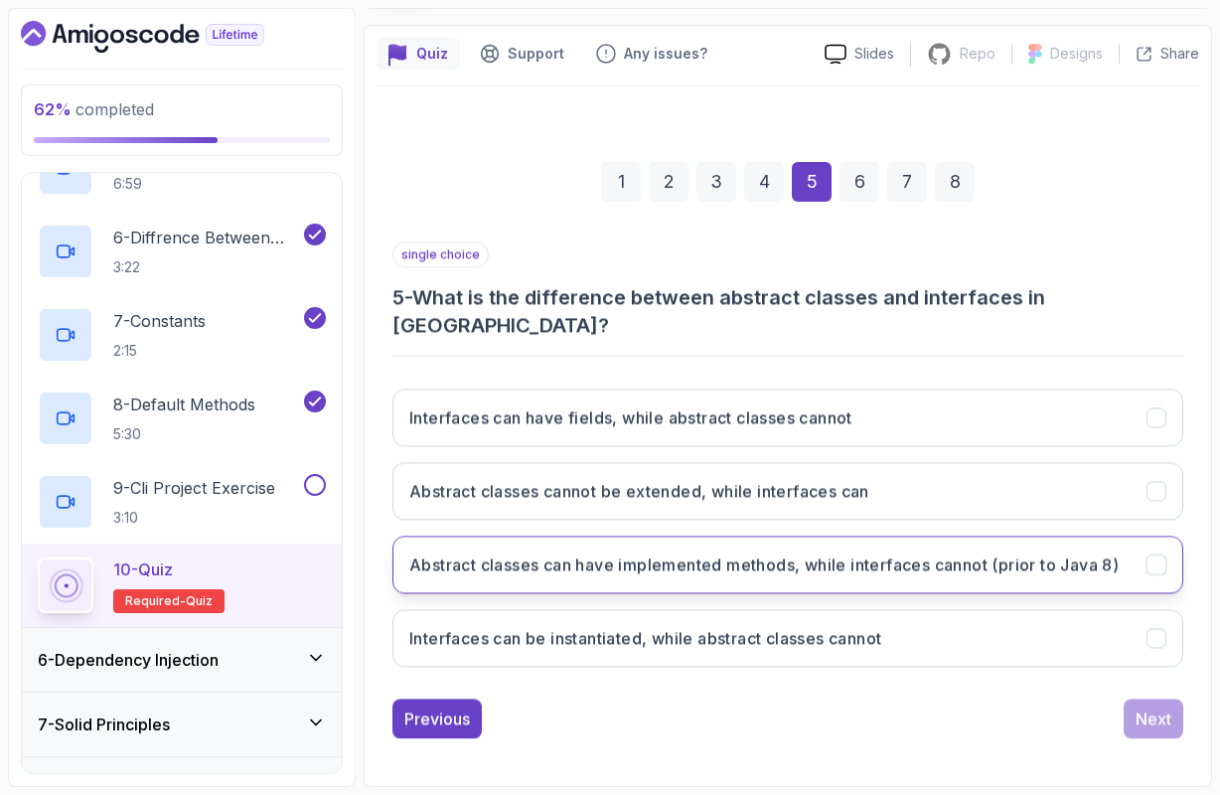
scroll to position [148, 0]
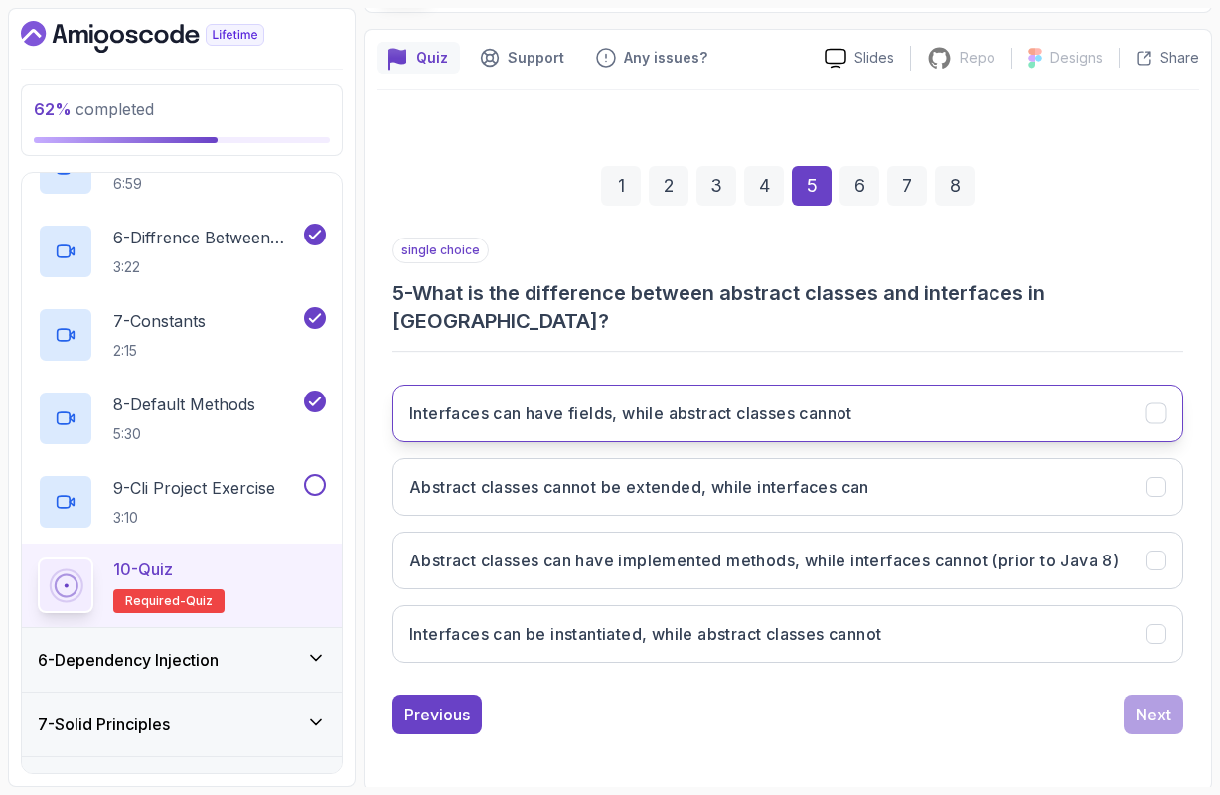
click at [781, 401] on h3 "Interfaces can have fields, while abstract classes cannot" at bounding box center [630, 413] width 443 height 24
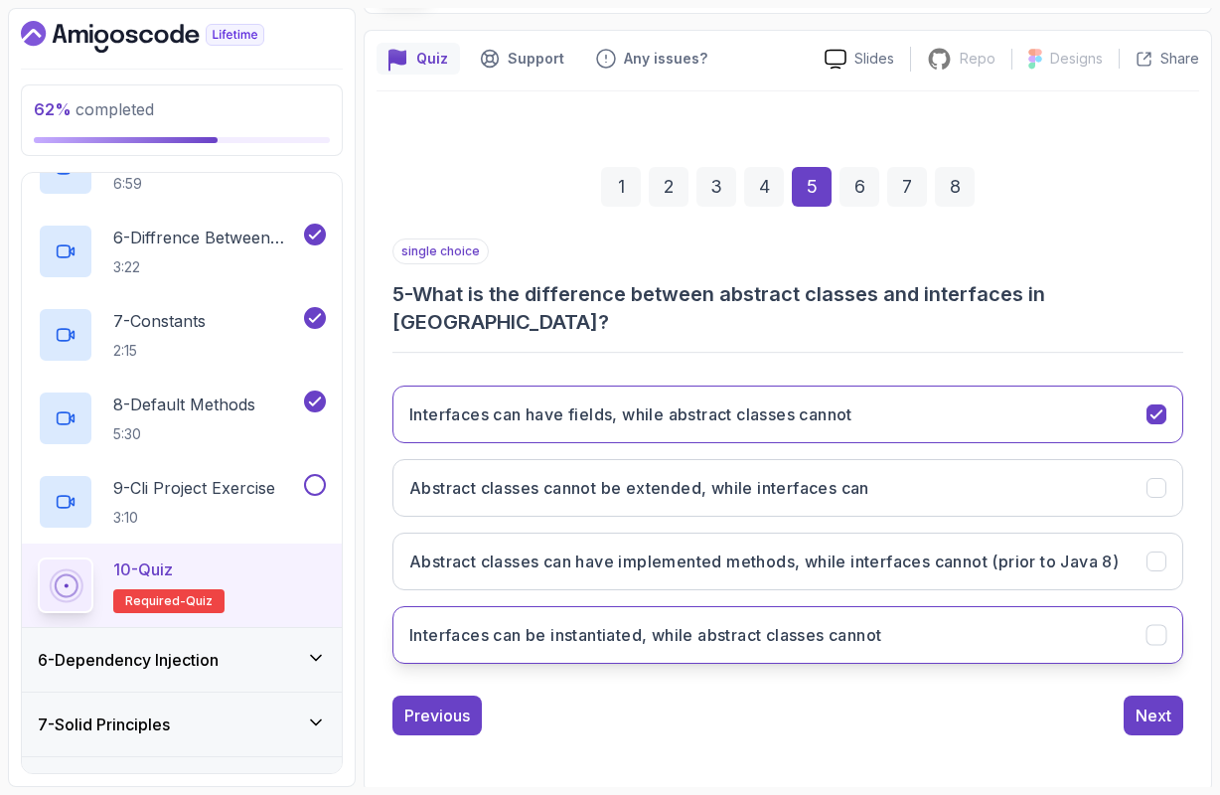
scroll to position [0, 0]
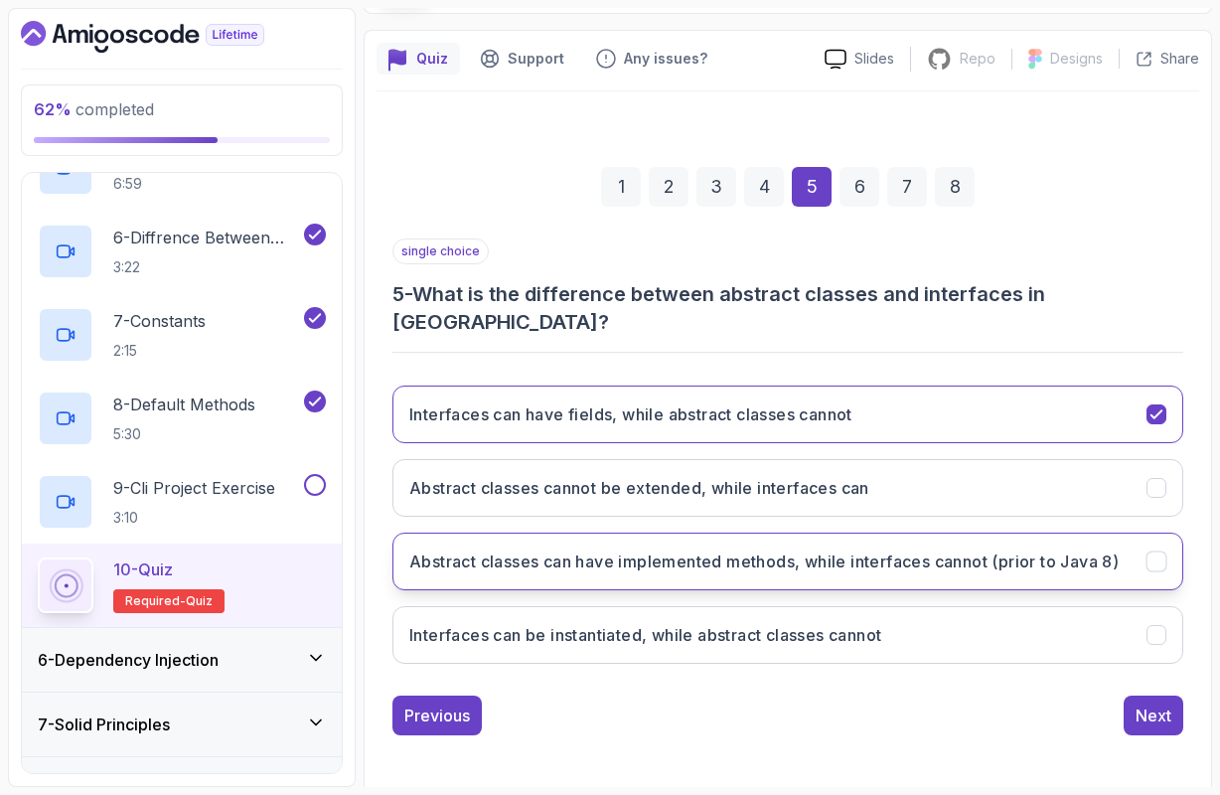
click at [759, 549] on h3 "Abstract classes can have implemented methods, while interfaces cannot (prior t…" at bounding box center [763, 561] width 709 height 24
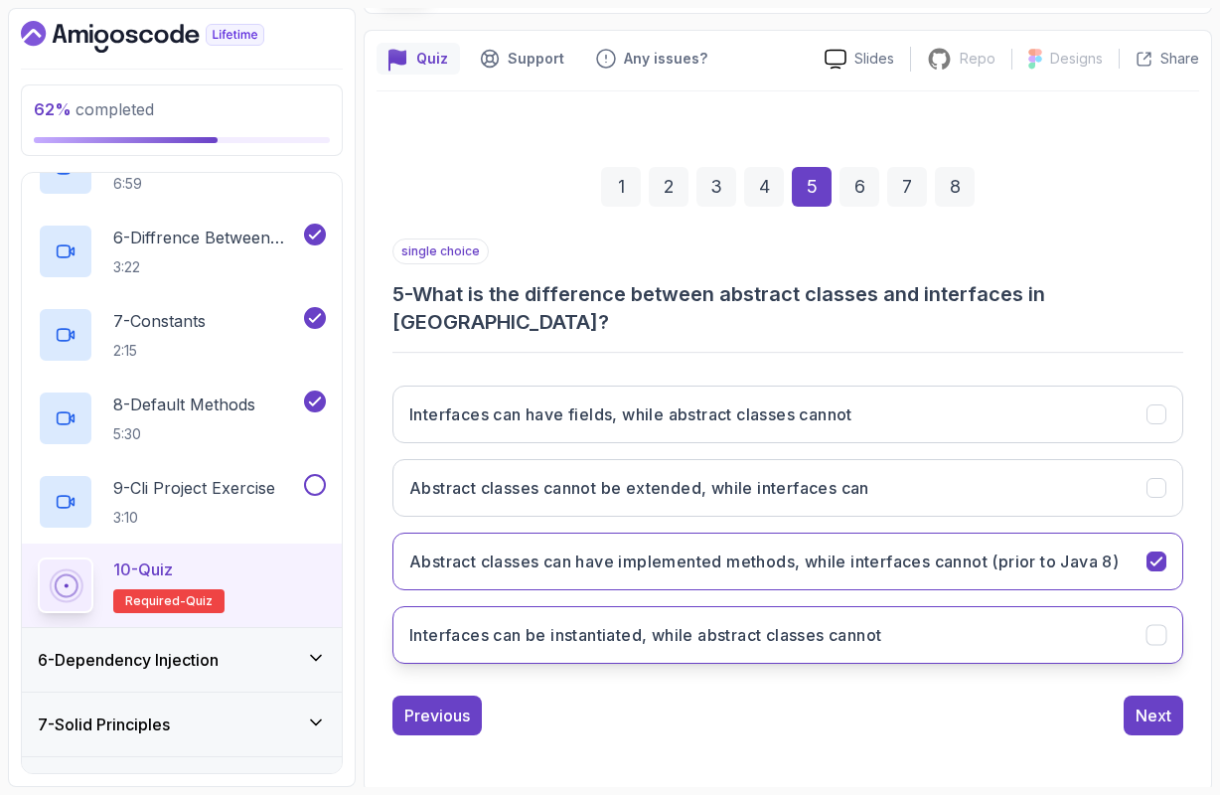
click at [700, 642] on h3 "Interfaces can be instantiated, while abstract classes cannot" at bounding box center [645, 635] width 472 height 24
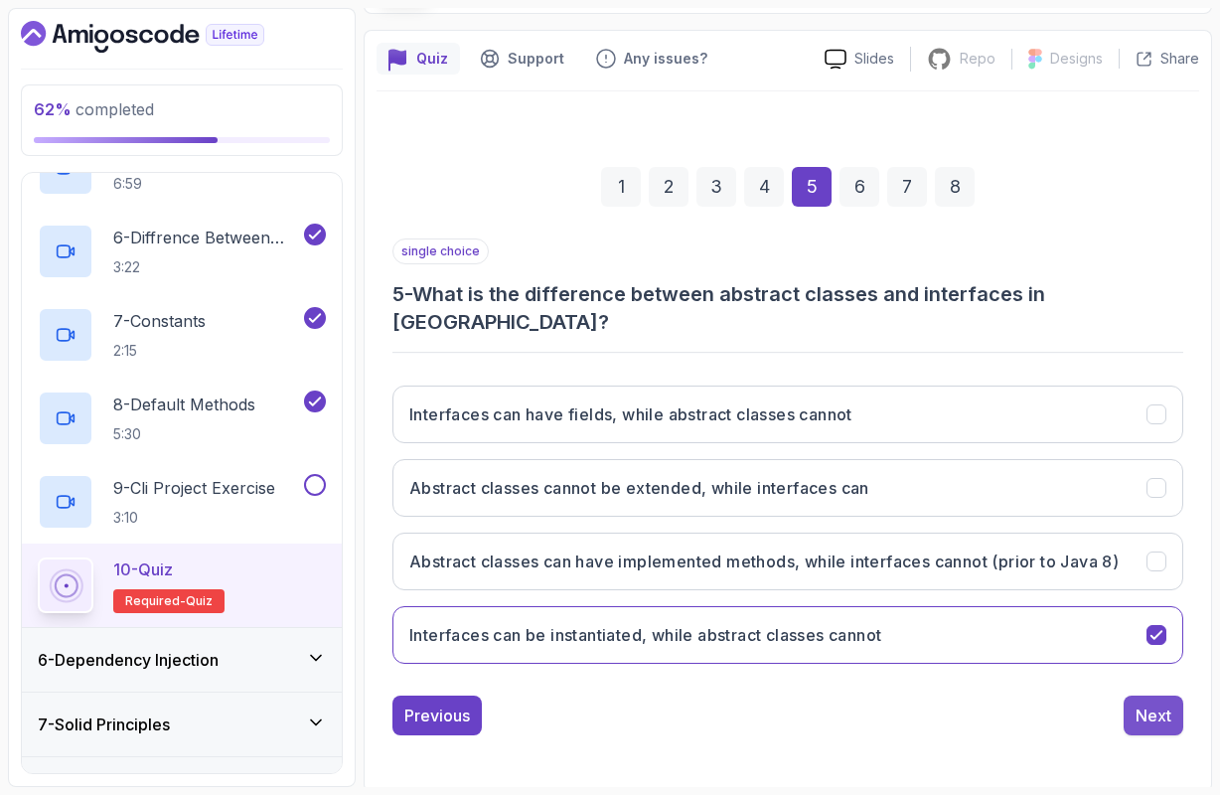
click at [1167, 713] on div "Next" at bounding box center [1153, 715] width 36 height 24
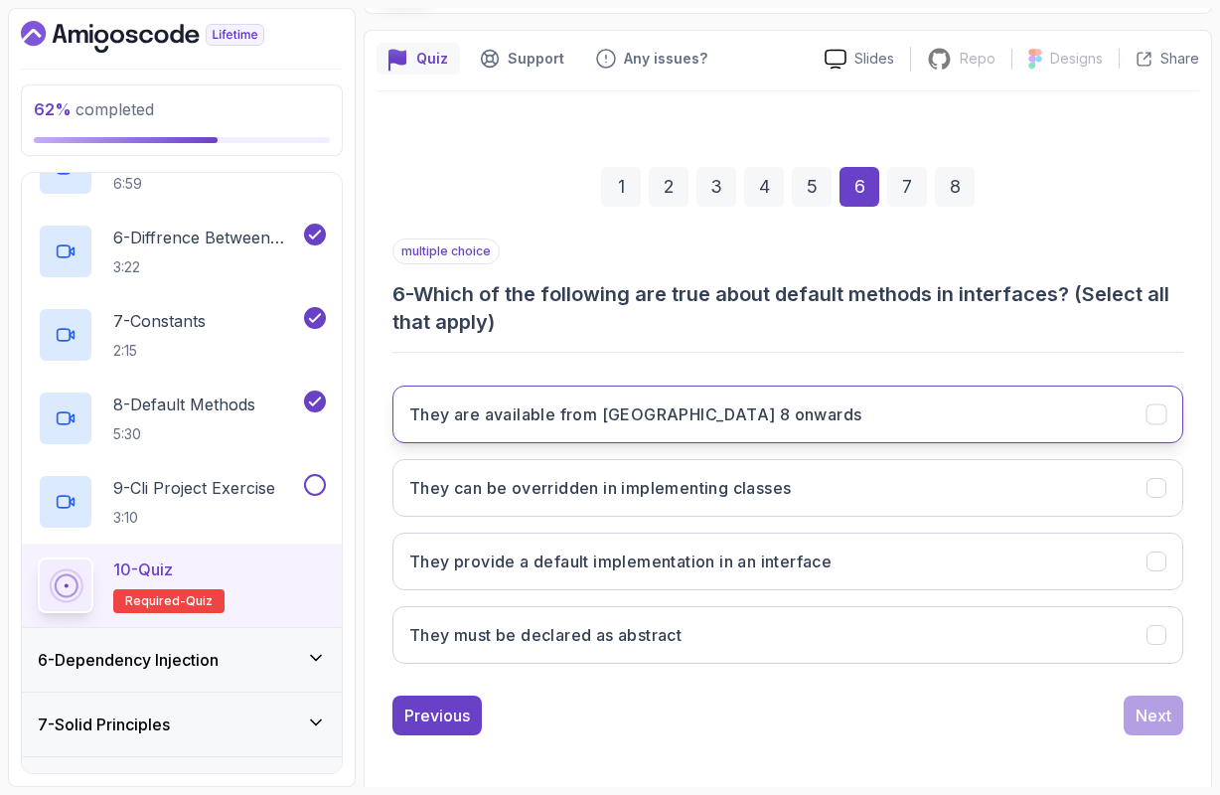
click at [660, 432] on button "They are available from [GEOGRAPHIC_DATA] 8 onwards" at bounding box center [787, 414] width 791 height 58
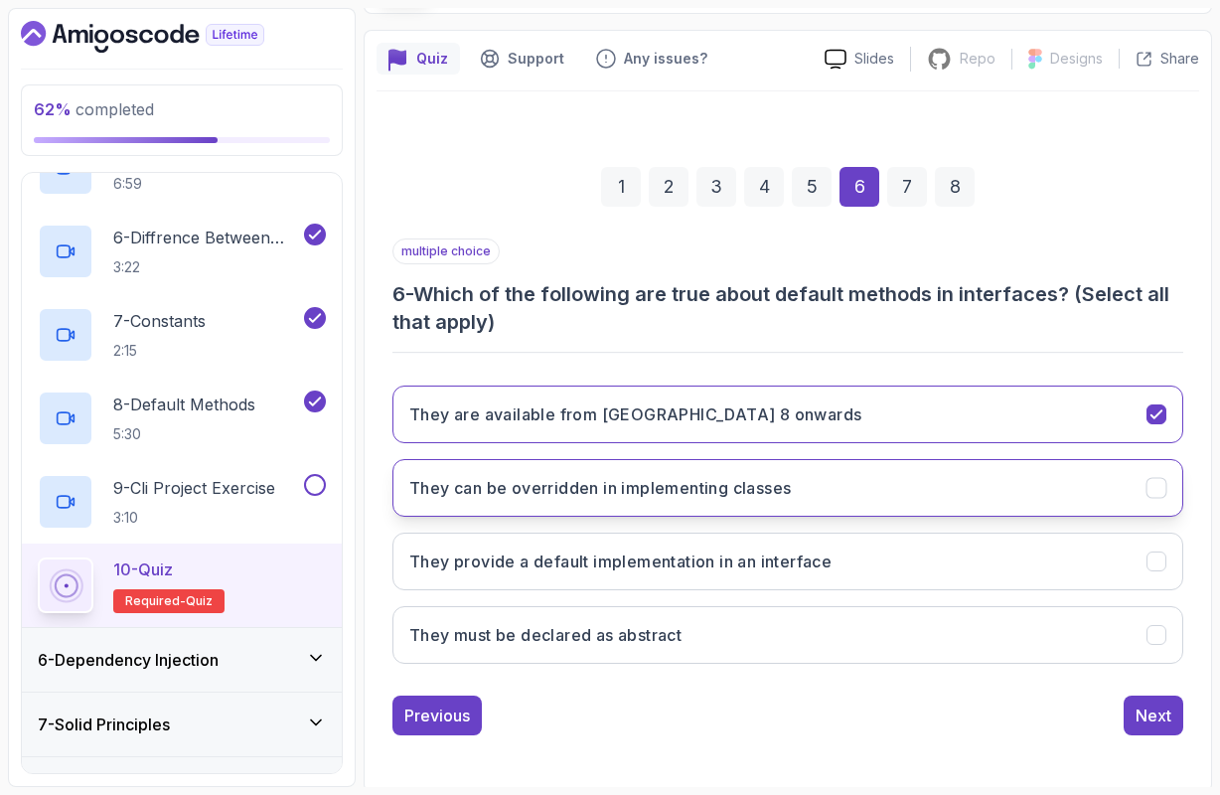
click at [639, 495] on h3 "They can be overridden in implementing classes" at bounding box center [599, 488] width 381 height 24
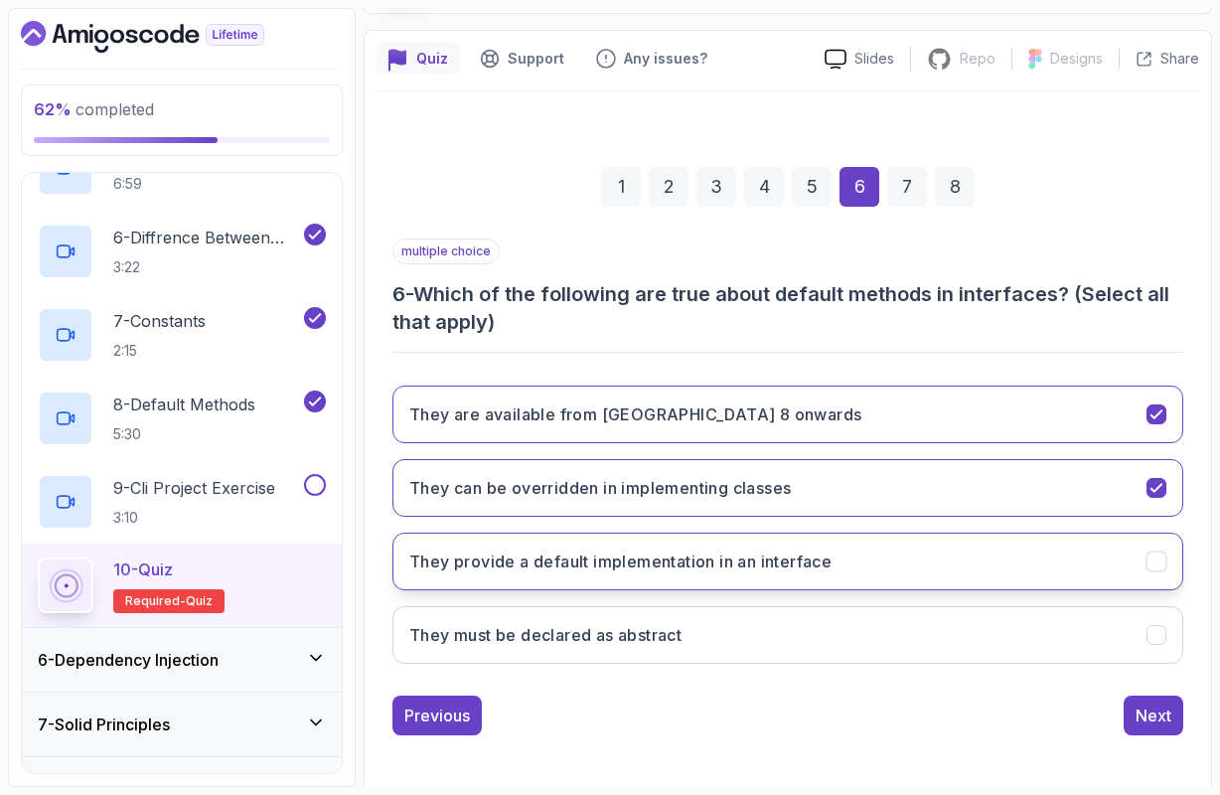
click at [630, 568] on h3 "They provide a default implementation in an interface" at bounding box center [620, 561] width 422 height 24
click at [1182, 723] on button "Next" at bounding box center [1153, 715] width 60 height 40
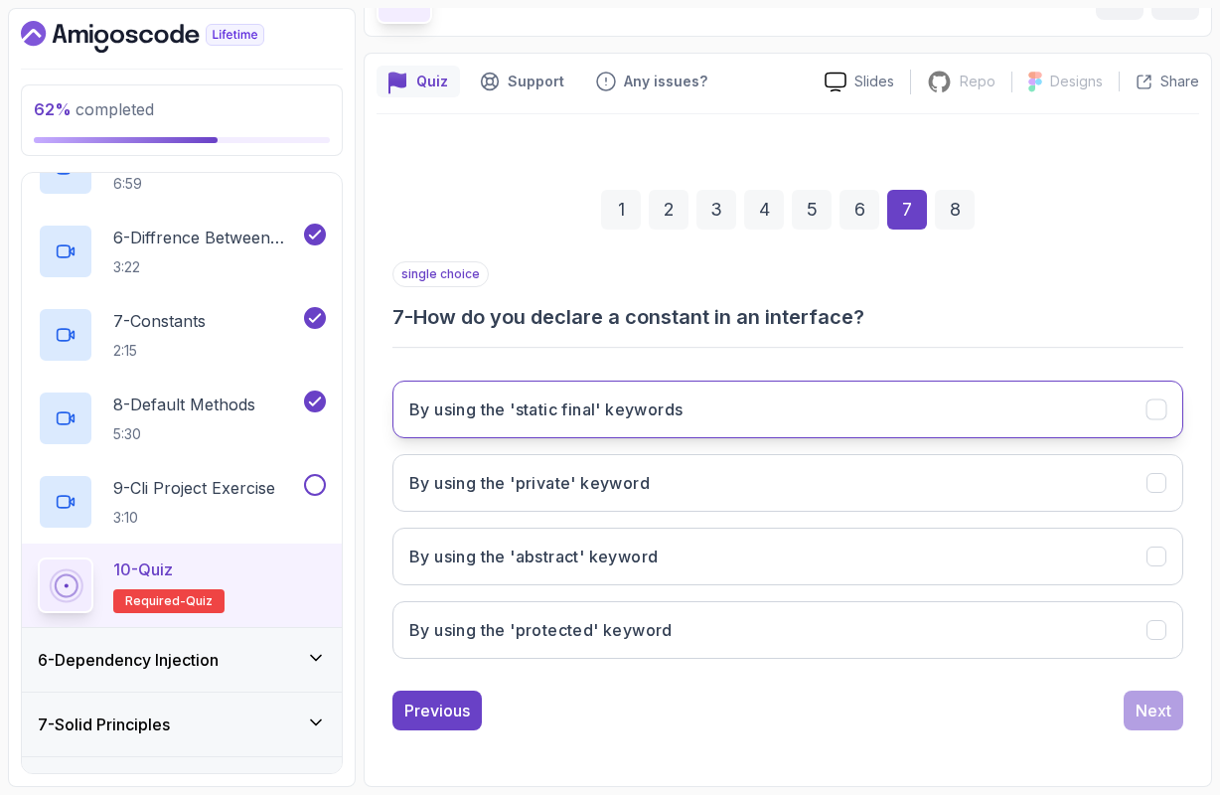
click at [585, 410] on button "By using the 'static final' keywords" at bounding box center [787, 409] width 791 height 58
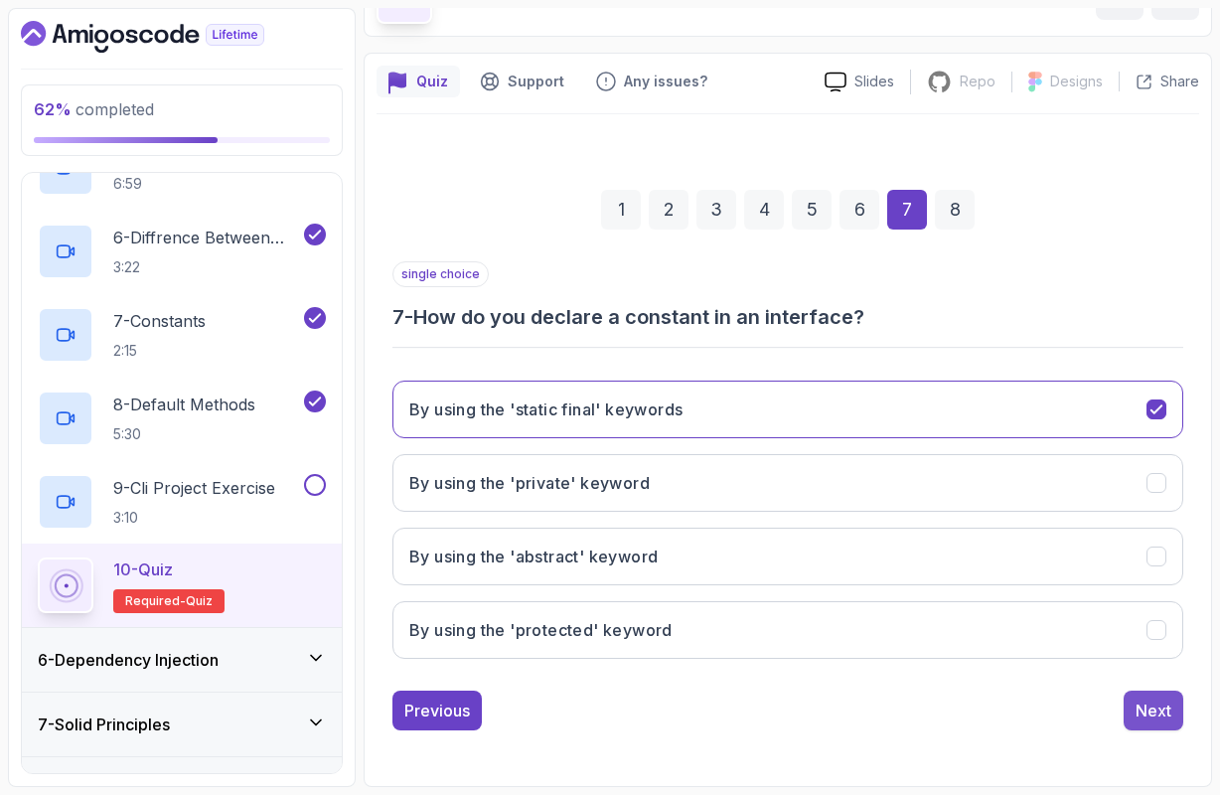
click at [1154, 698] on div "Next" at bounding box center [1153, 710] width 36 height 24
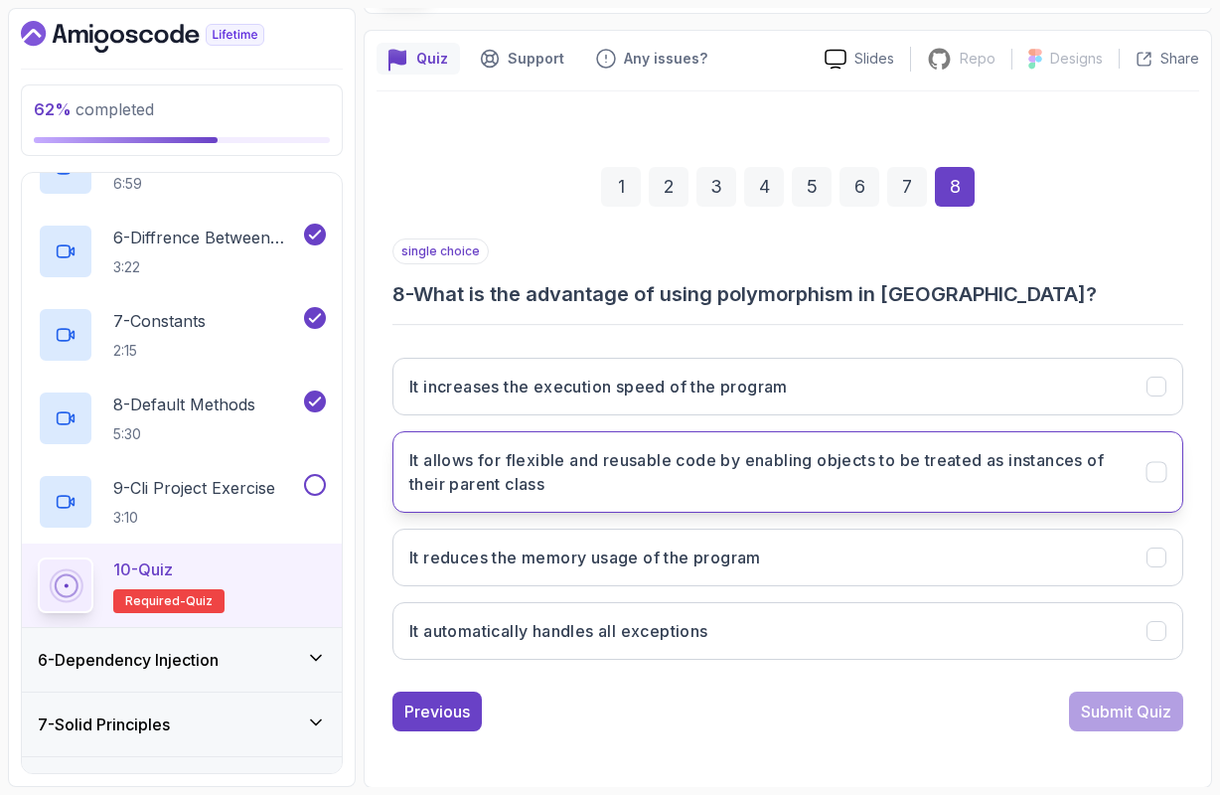
click at [650, 476] on h3 "It allows for flexible and reusable code by enabling objects to be treated as i…" at bounding box center [765, 472] width 713 height 48
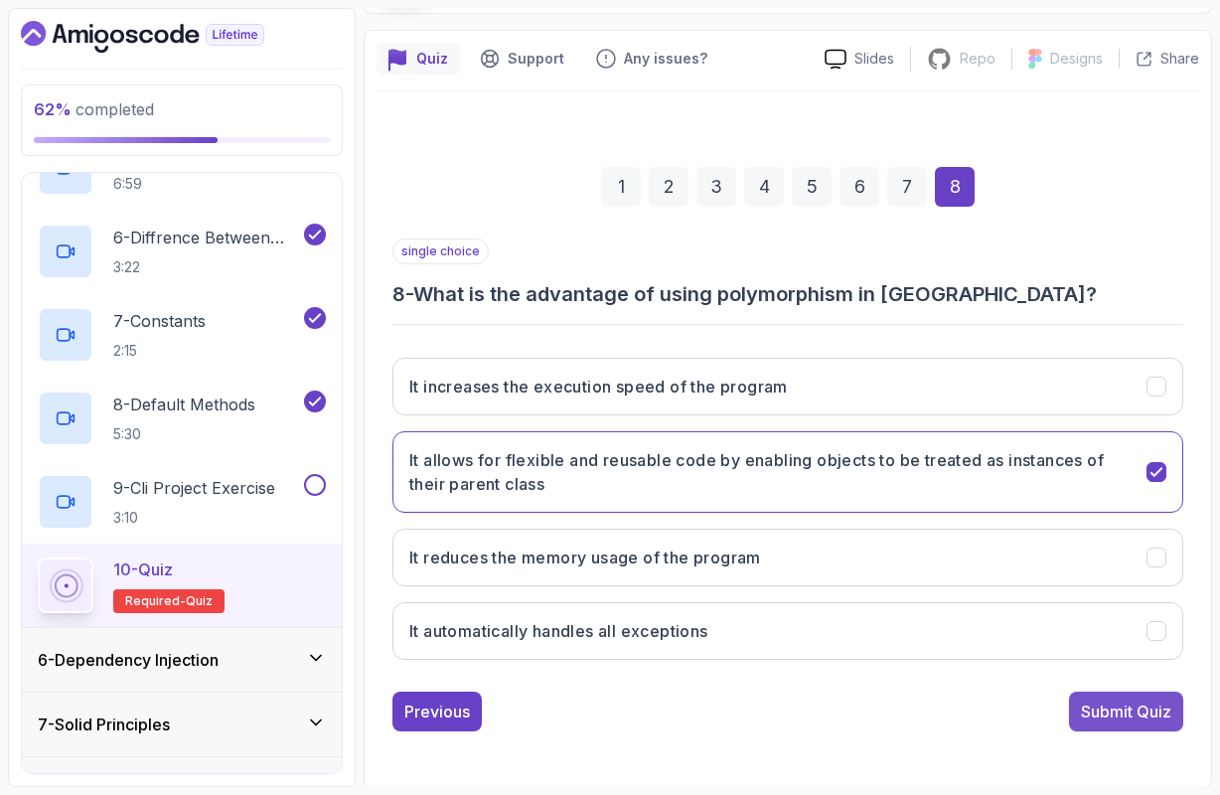
click at [1109, 701] on div "Submit Quiz" at bounding box center [1126, 711] width 90 height 24
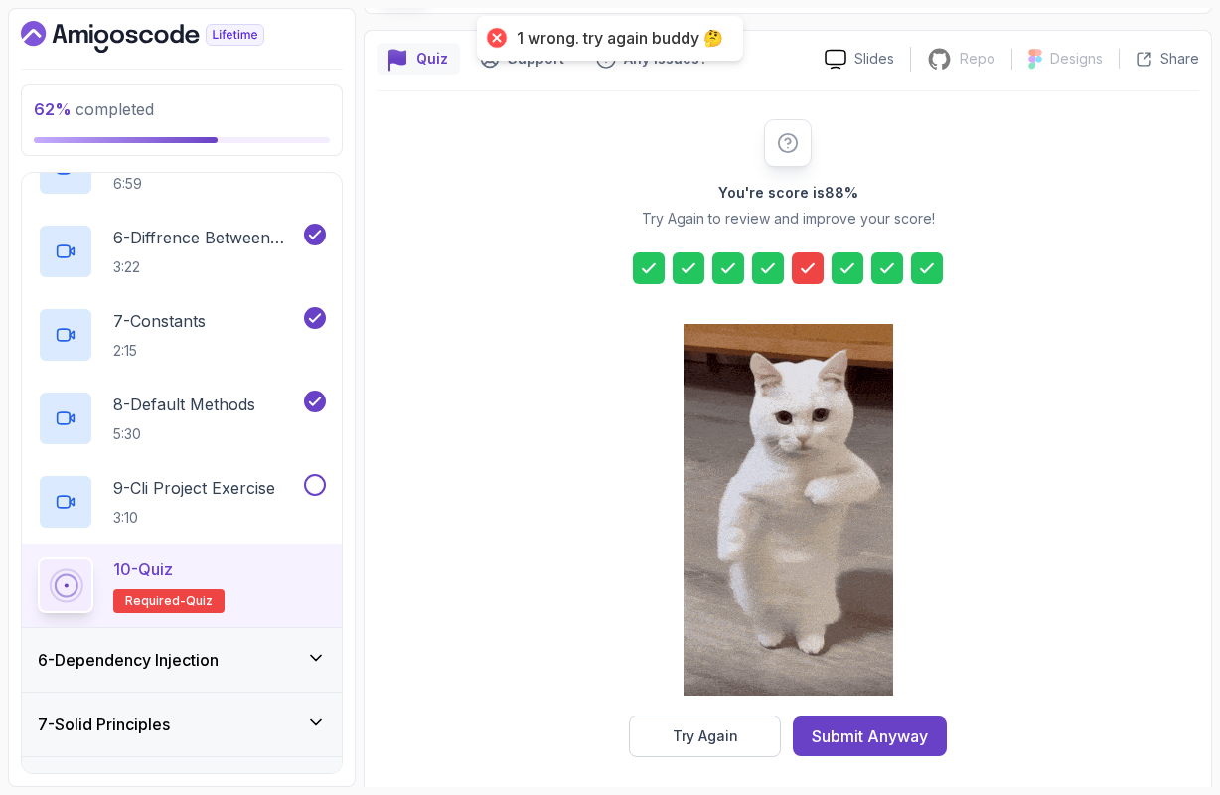
click at [806, 271] on icon at bounding box center [808, 268] width 12 height 8
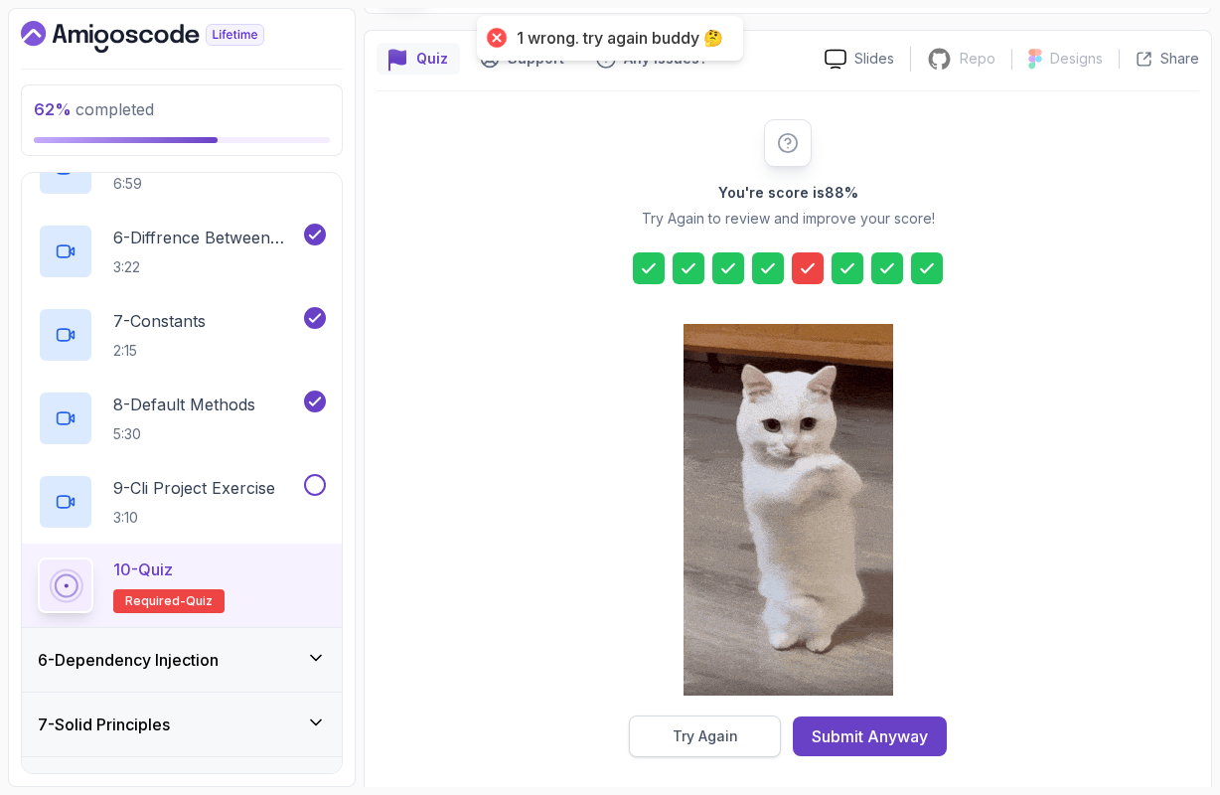
click at [728, 736] on div "Try Again" at bounding box center [705, 736] width 66 height 20
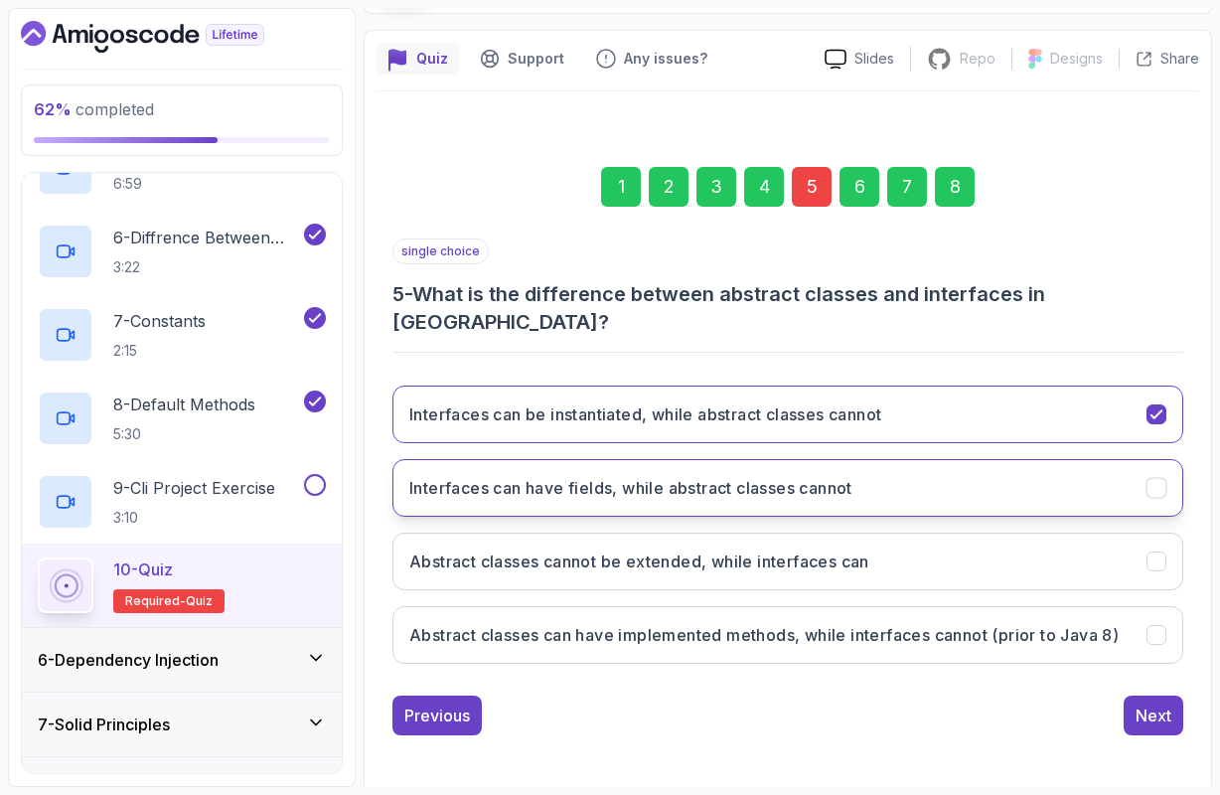
click at [626, 476] on h3 "Interfaces can have fields, while abstract classes cannot" at bounding box center [630, 488] width 443 height 24
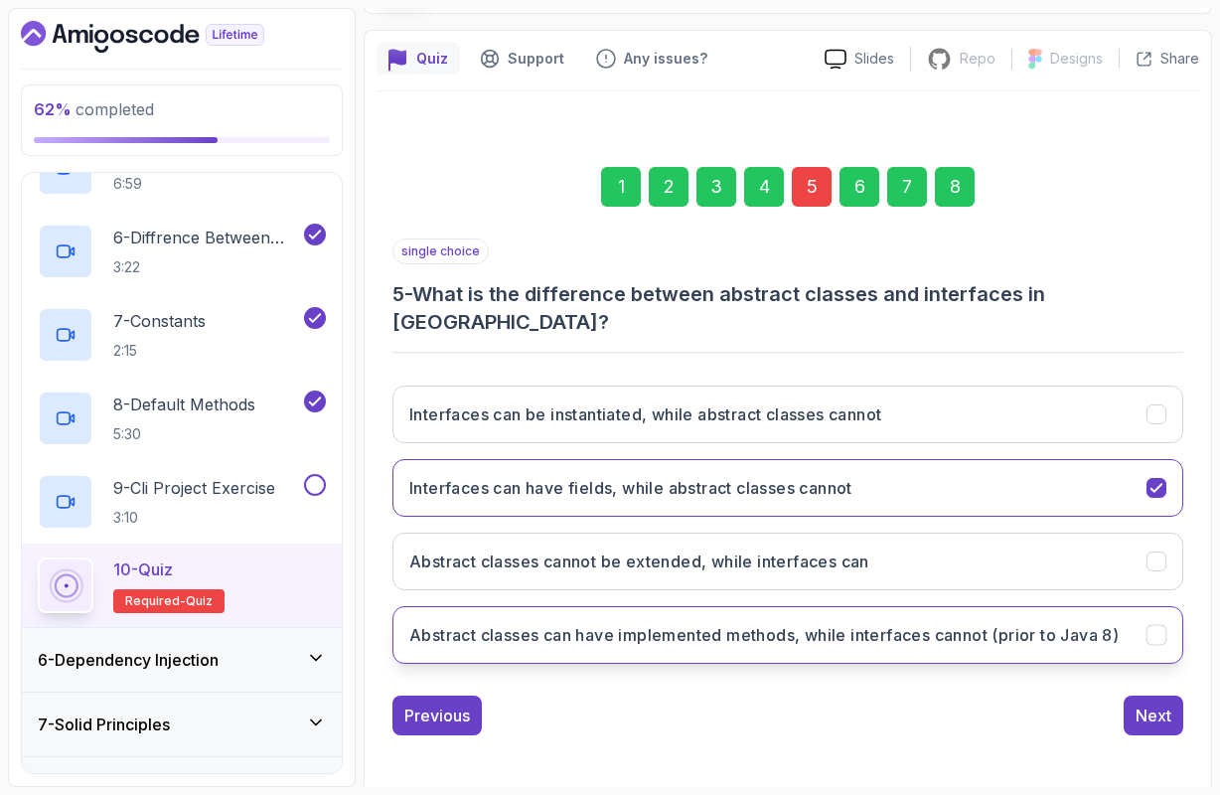
click at [793, 625] on h3 "Abstract classes can have implemented methods, while interfaces cannot (prior t…" at bounding box center [763, 635] width 709 height 24
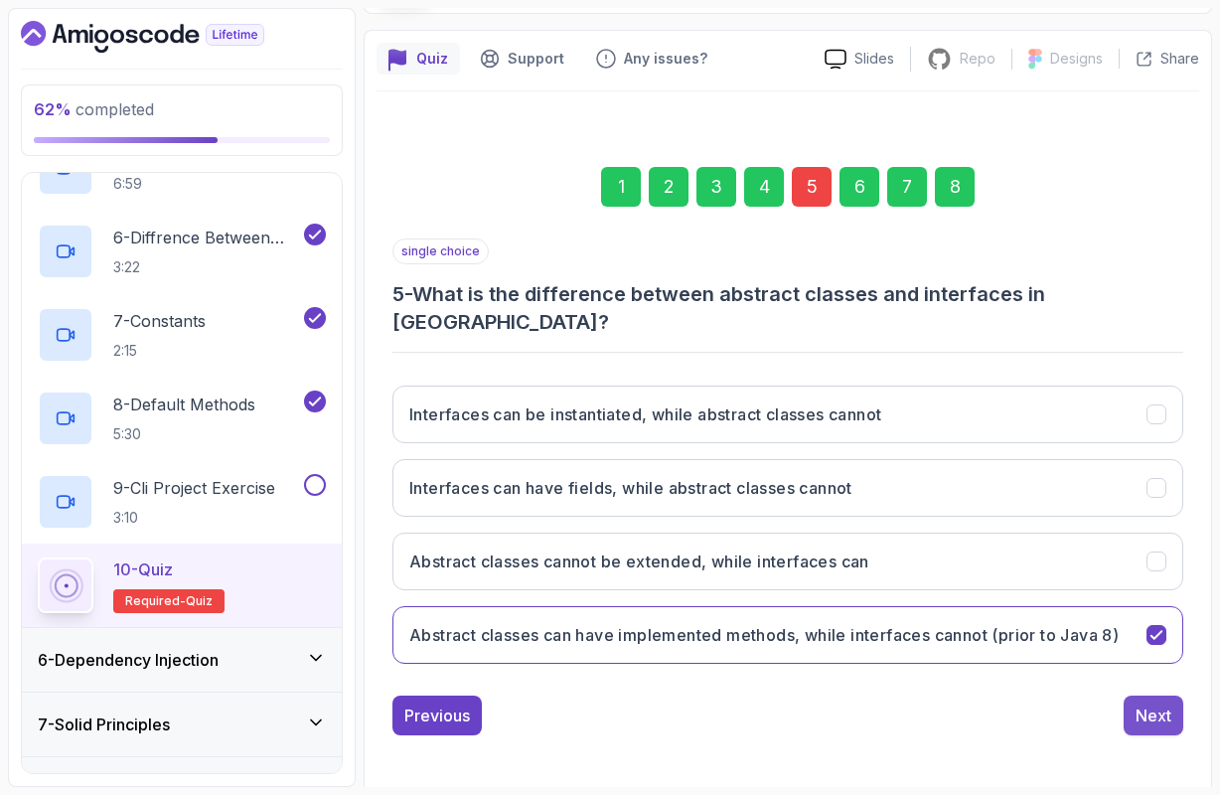
click at [1144, 710] on div "Next" at bounding box center [1153, 715] width 36 height 24
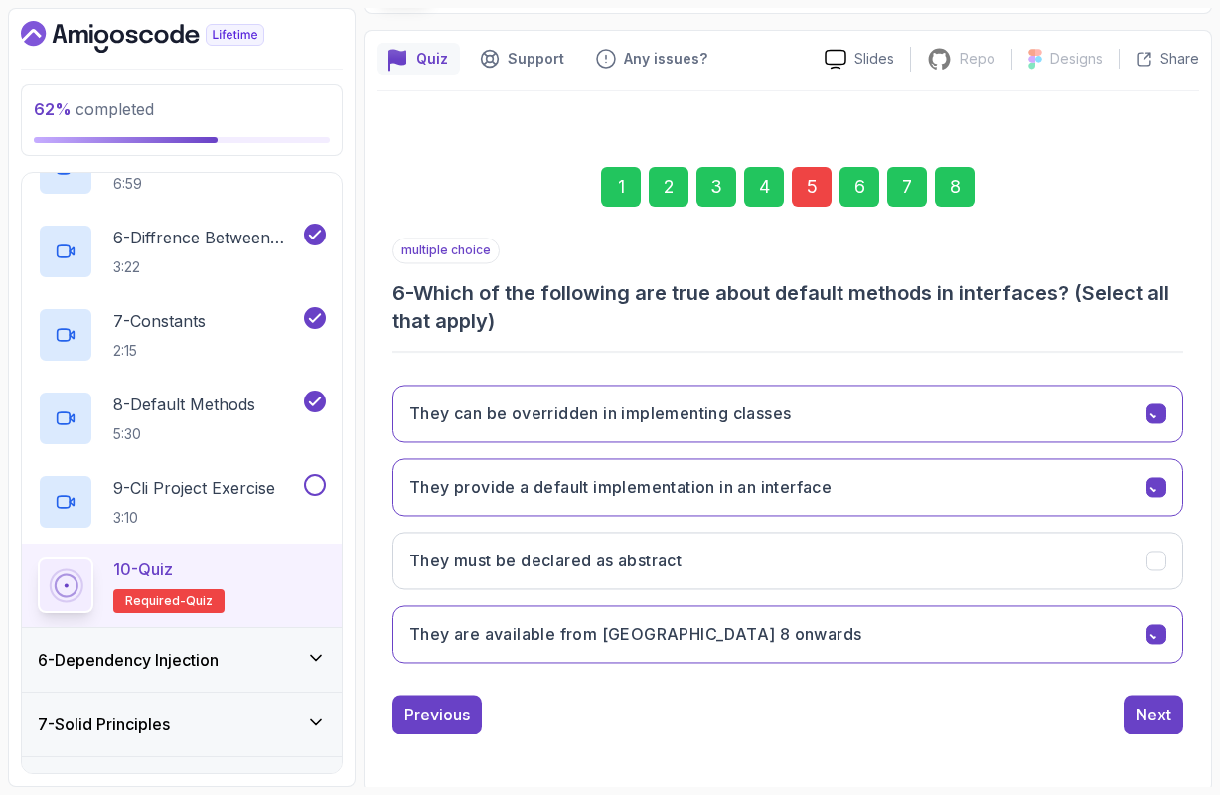
click at [1144, 710] on div "Next" at bounding box center [1153, 714] width 36 height 24
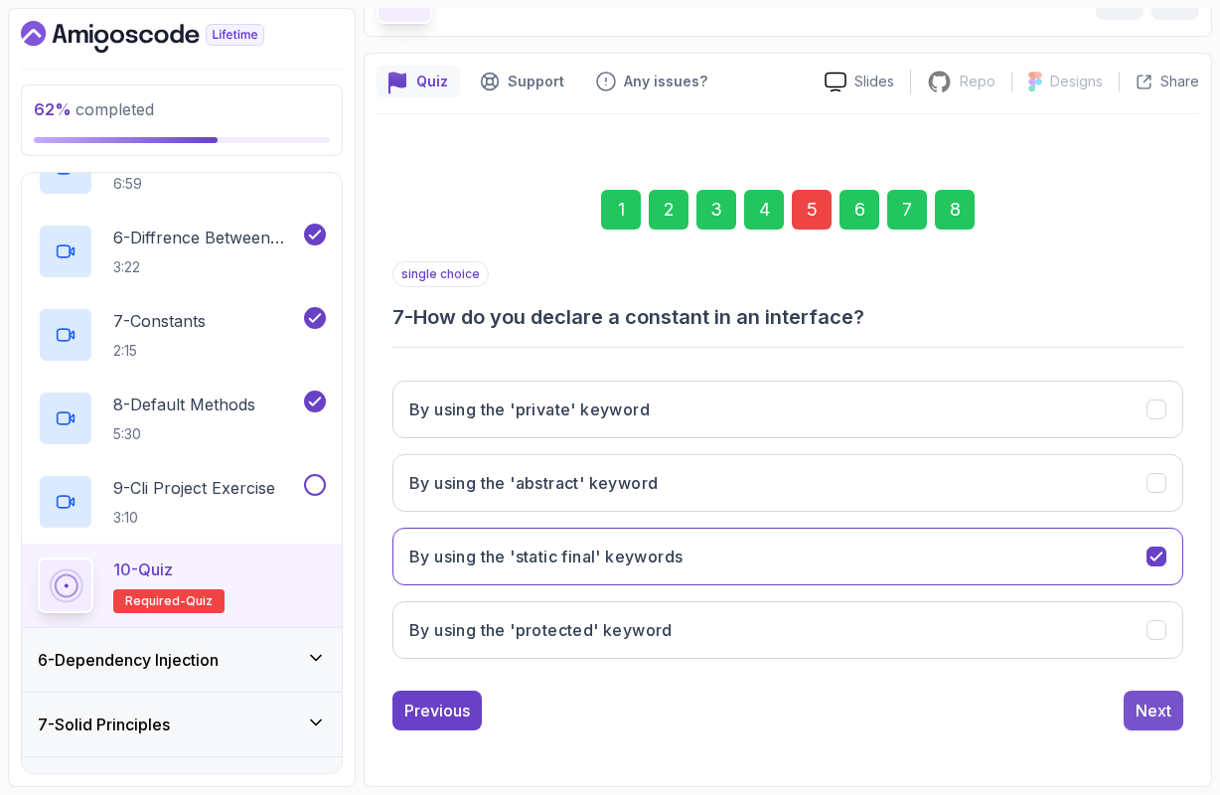
click at [1145, 698] on div "Next" at bounding box center [1153, 710] width 36 height 24
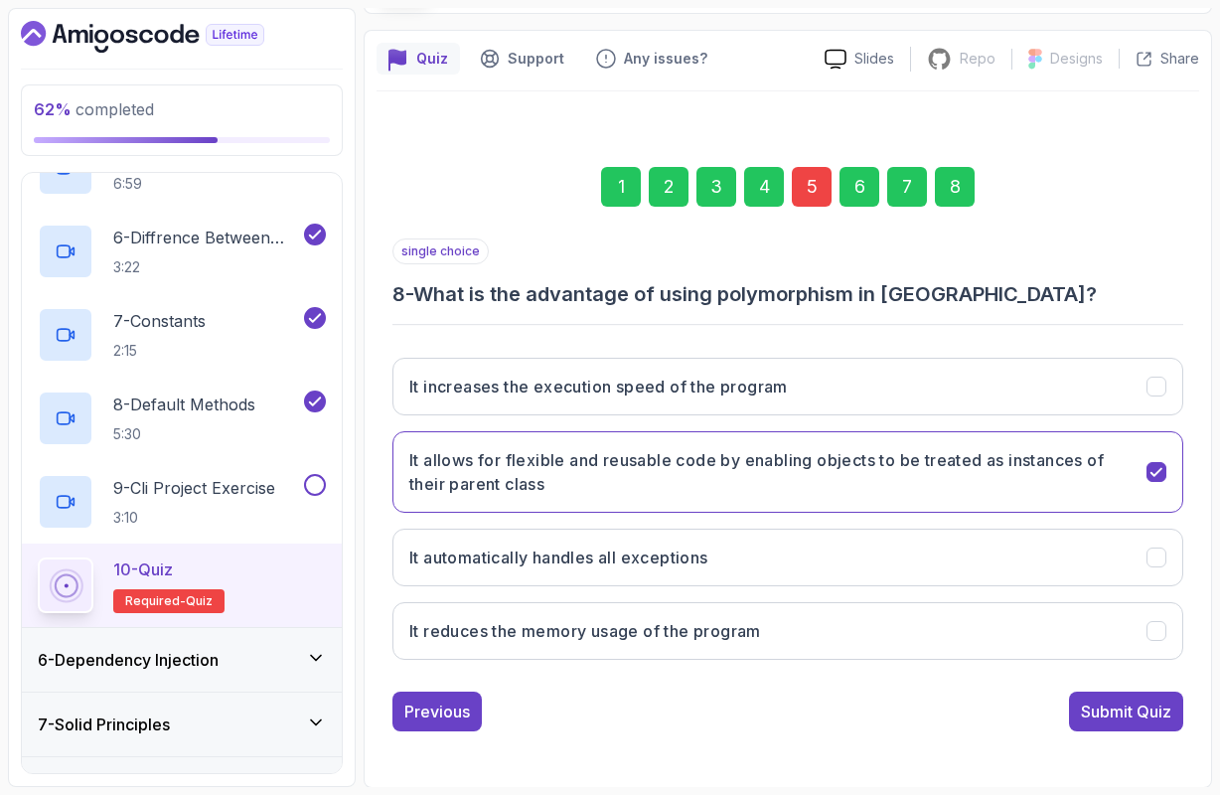
click at [1145, 695] on button "Submit Quiz" at bounding box center [1126, 711] width 114 height 40
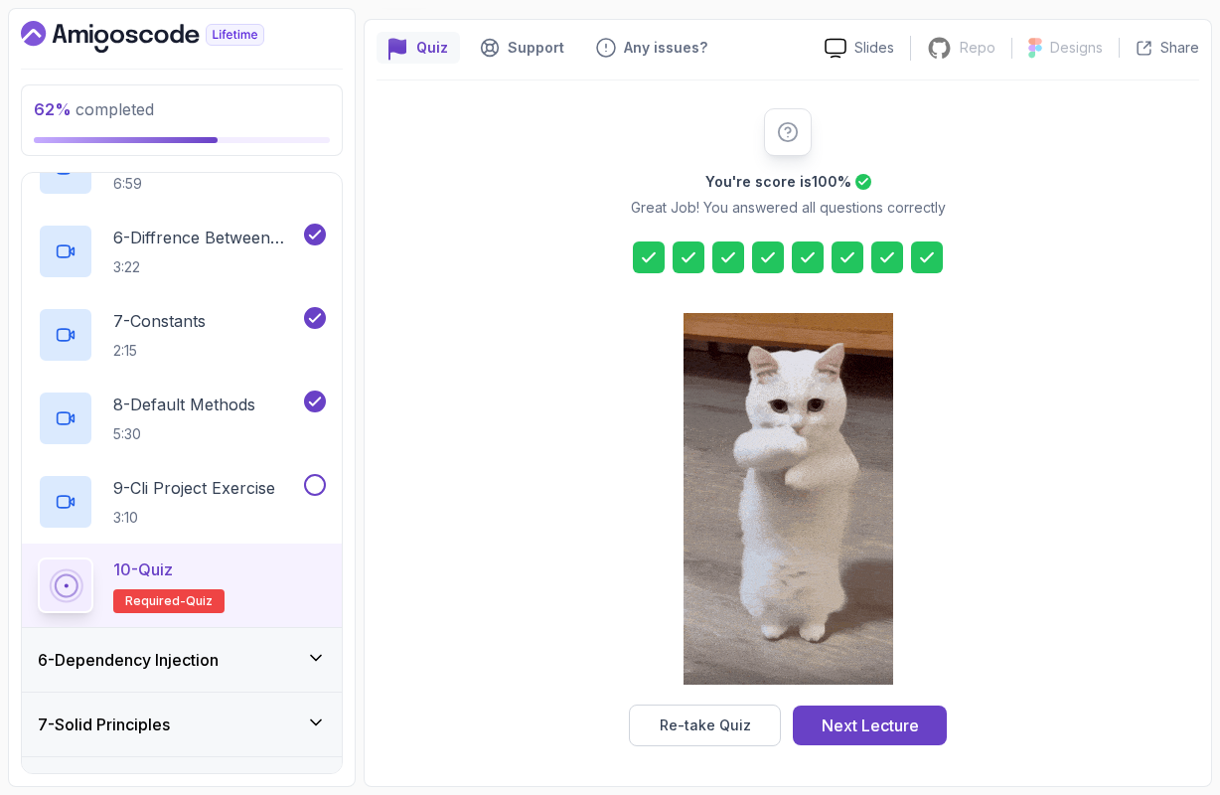
scroll to position [158, 0]
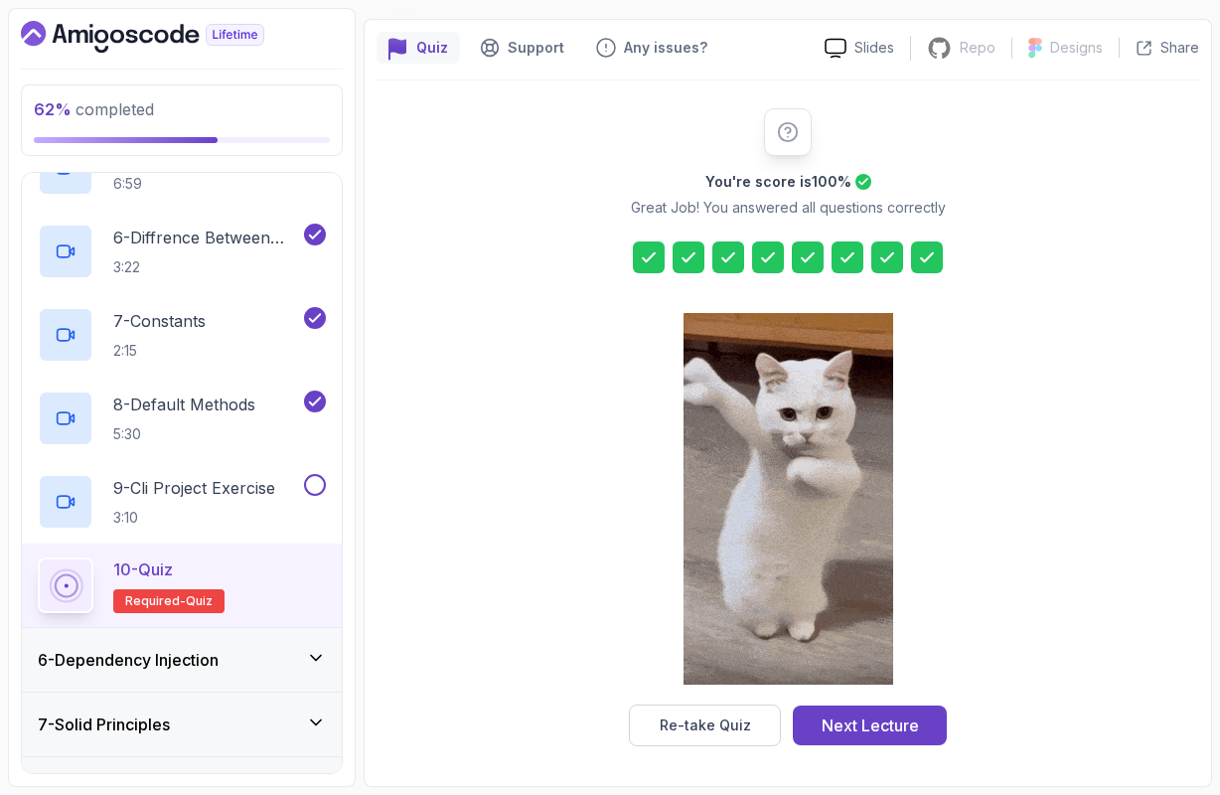
click at [314, 665] on icon at bounding box center [316, 658] width 20 height 20
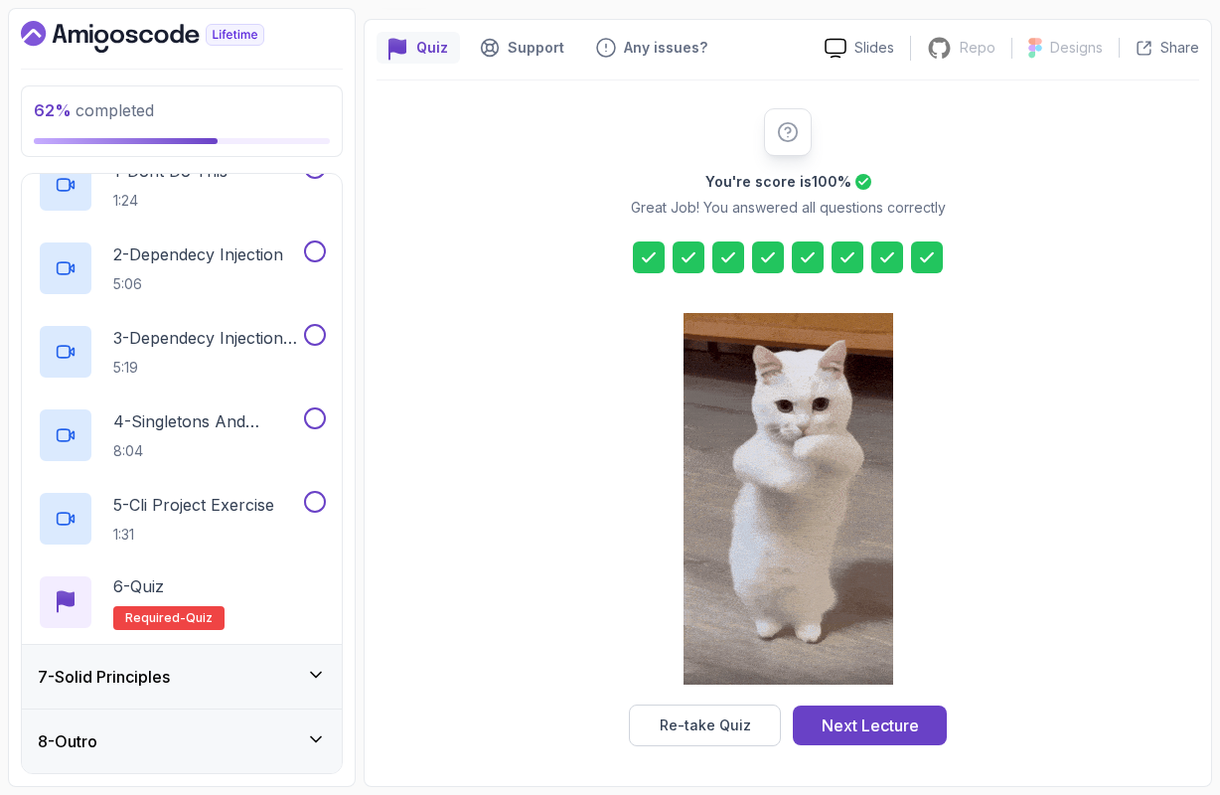
scroll to position [404, 0]
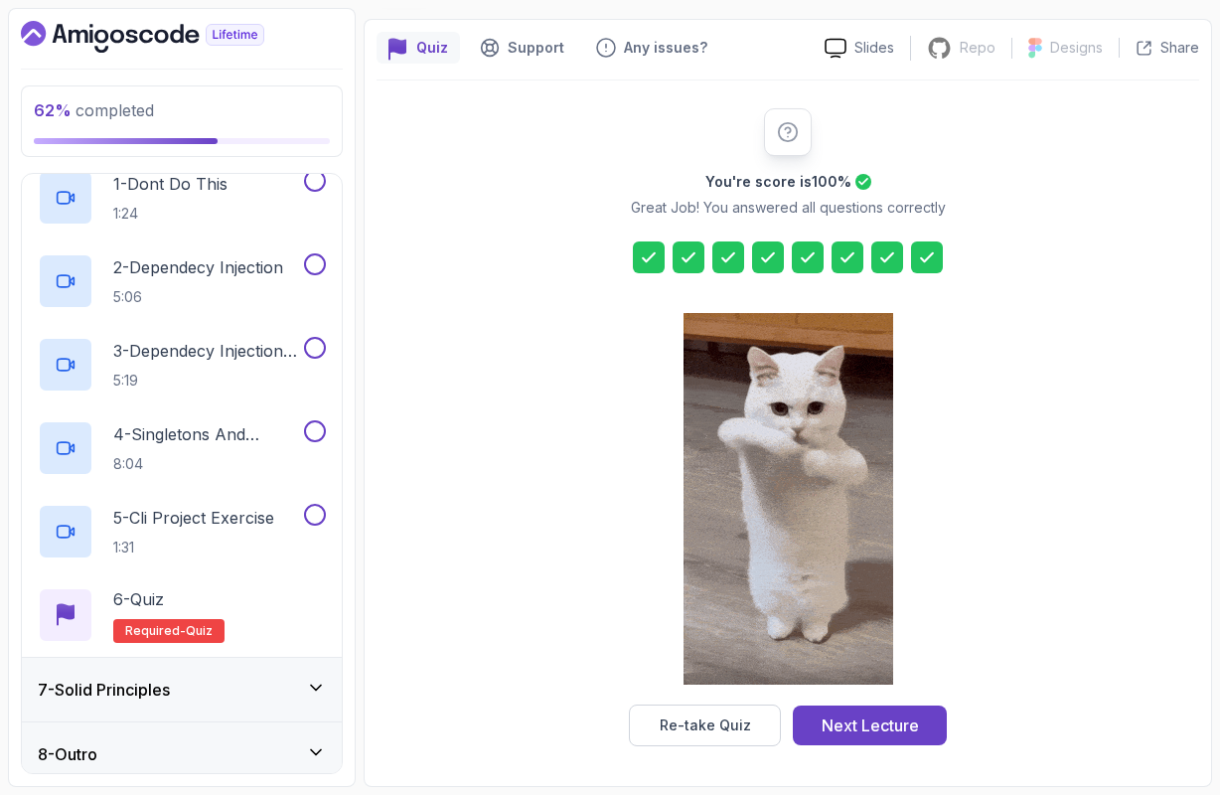
click at [317, 687] on icon at bounding box center [316, 686] width 10 height 5
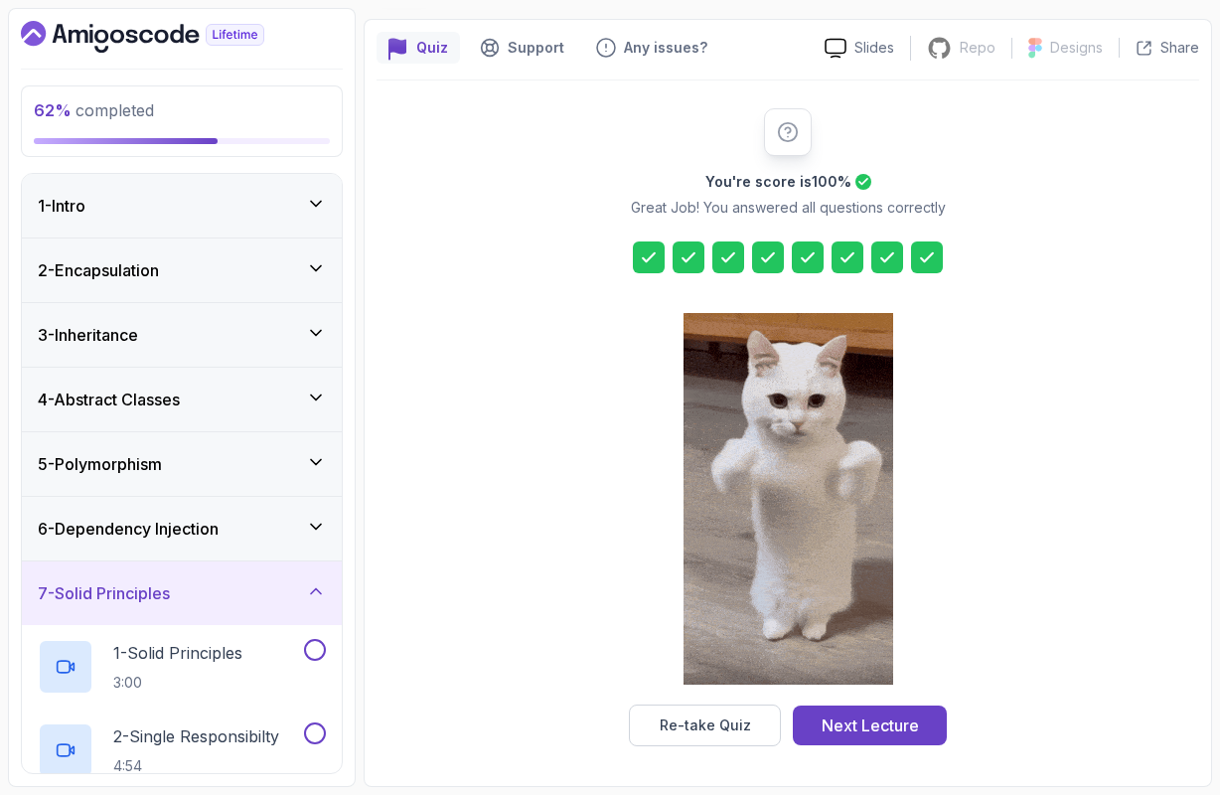
scroll to position [0, 0]
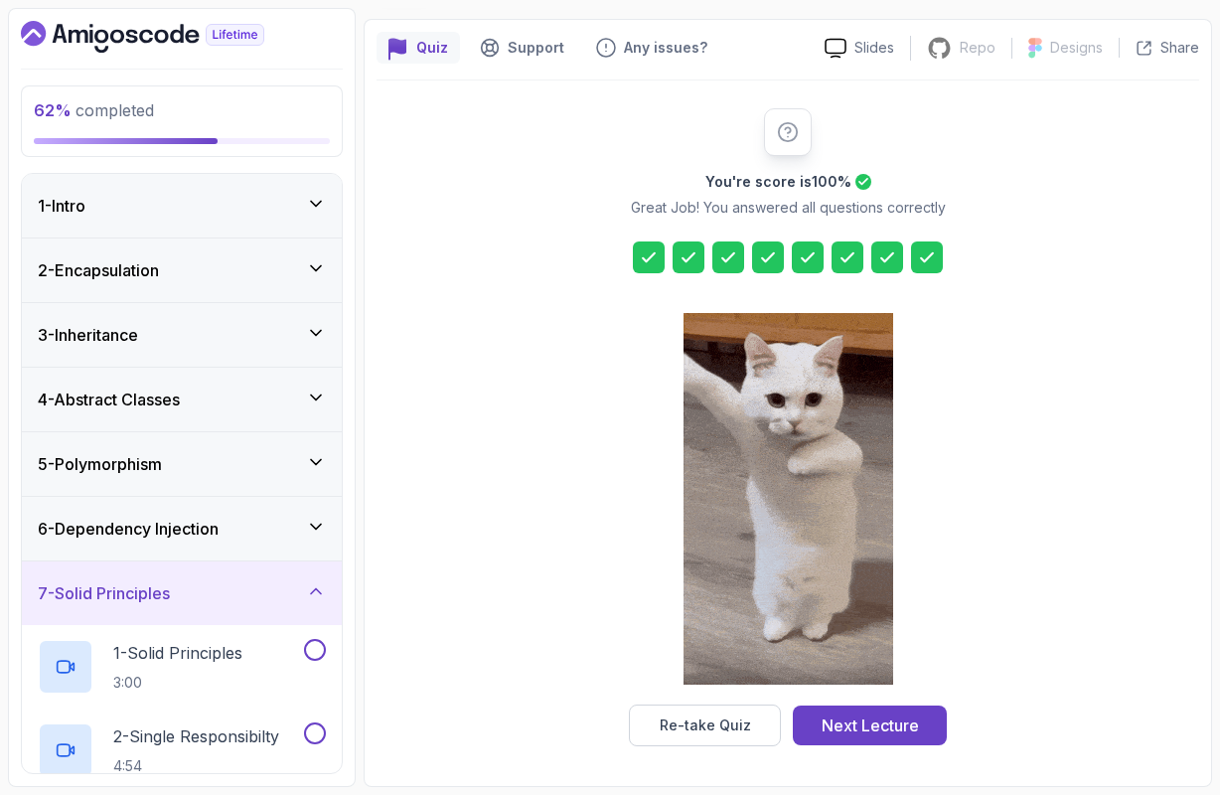
click at [317, 462] on icon at bounding box center [316, 461] width 10 height 5
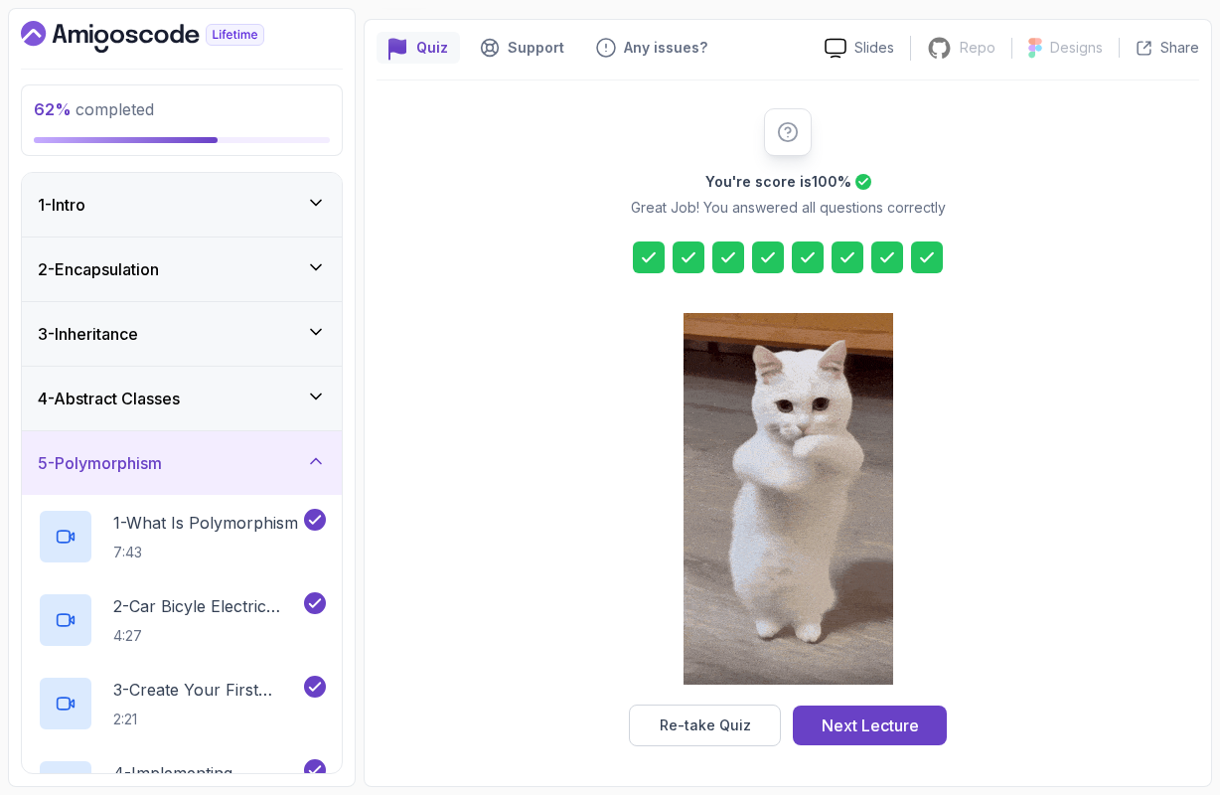
click at [317, 462] on icon at bounding box center [316, 461] width 20 height 20
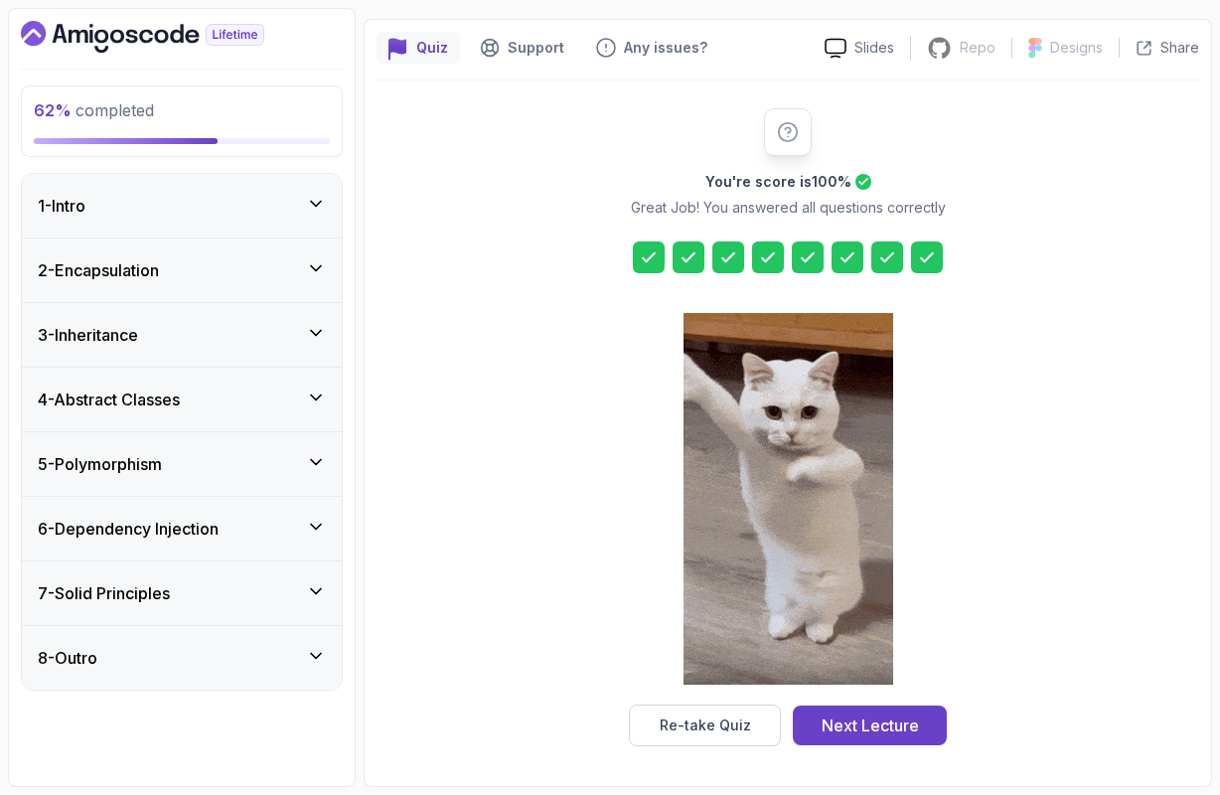
click at [316, 463] on icon at bounding box center [316, 462] width 20 height 20
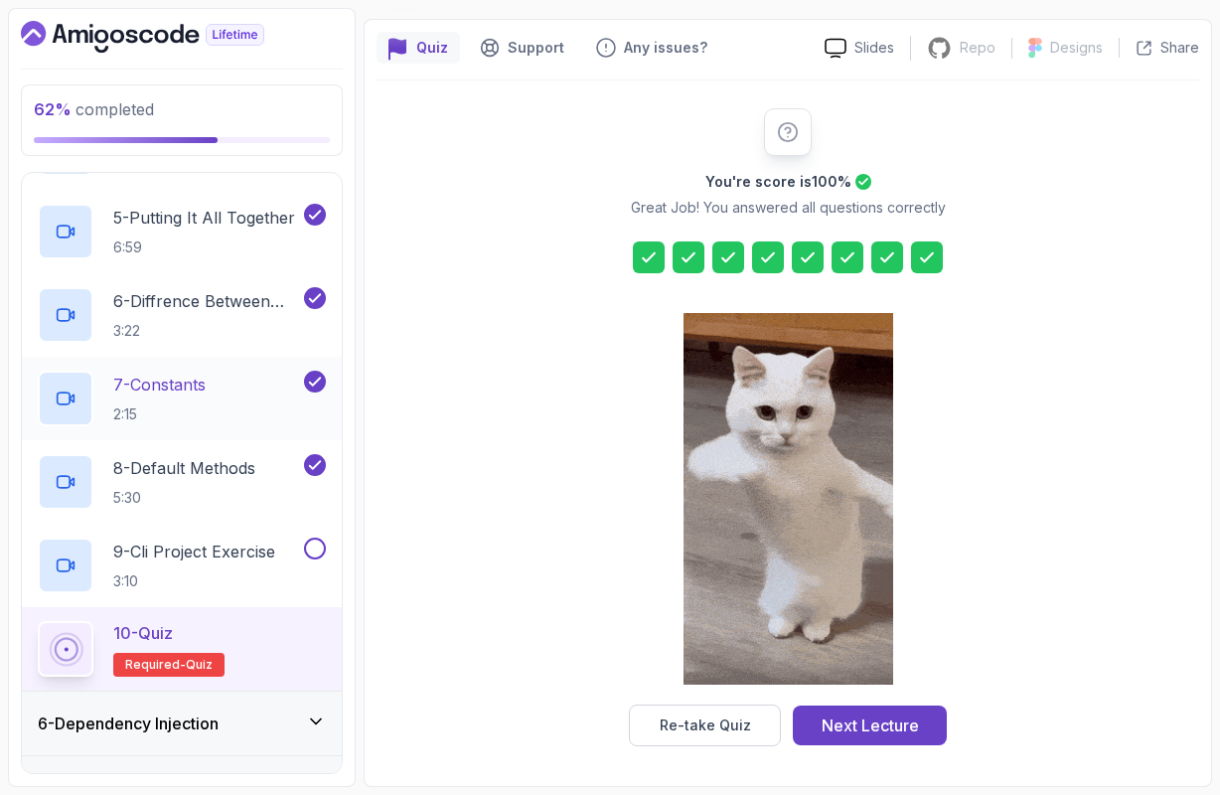
scroll to position [659, 0]
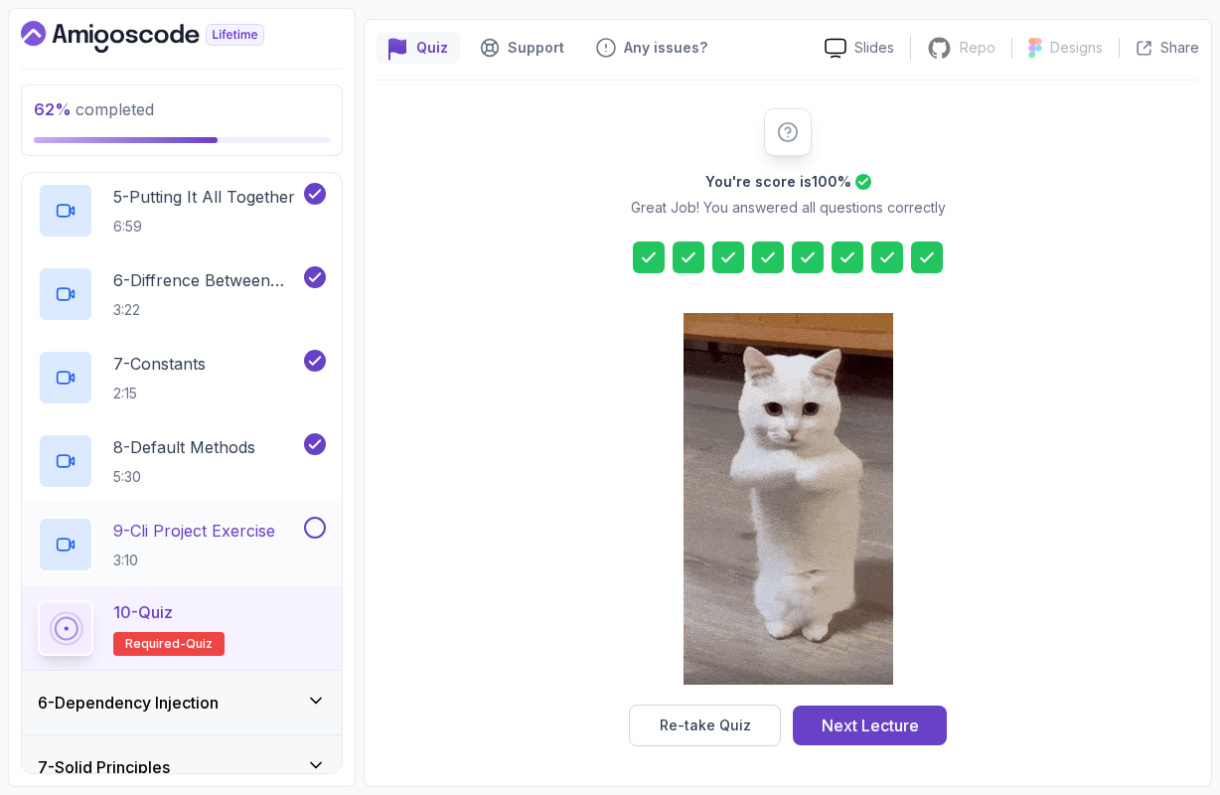
click at [189, 537] on p "9 - Cli Project Exercise" at bounding box center [194, 530] width 162 height 24
